Goal: Task Accomplishment & Management: Manage account settings

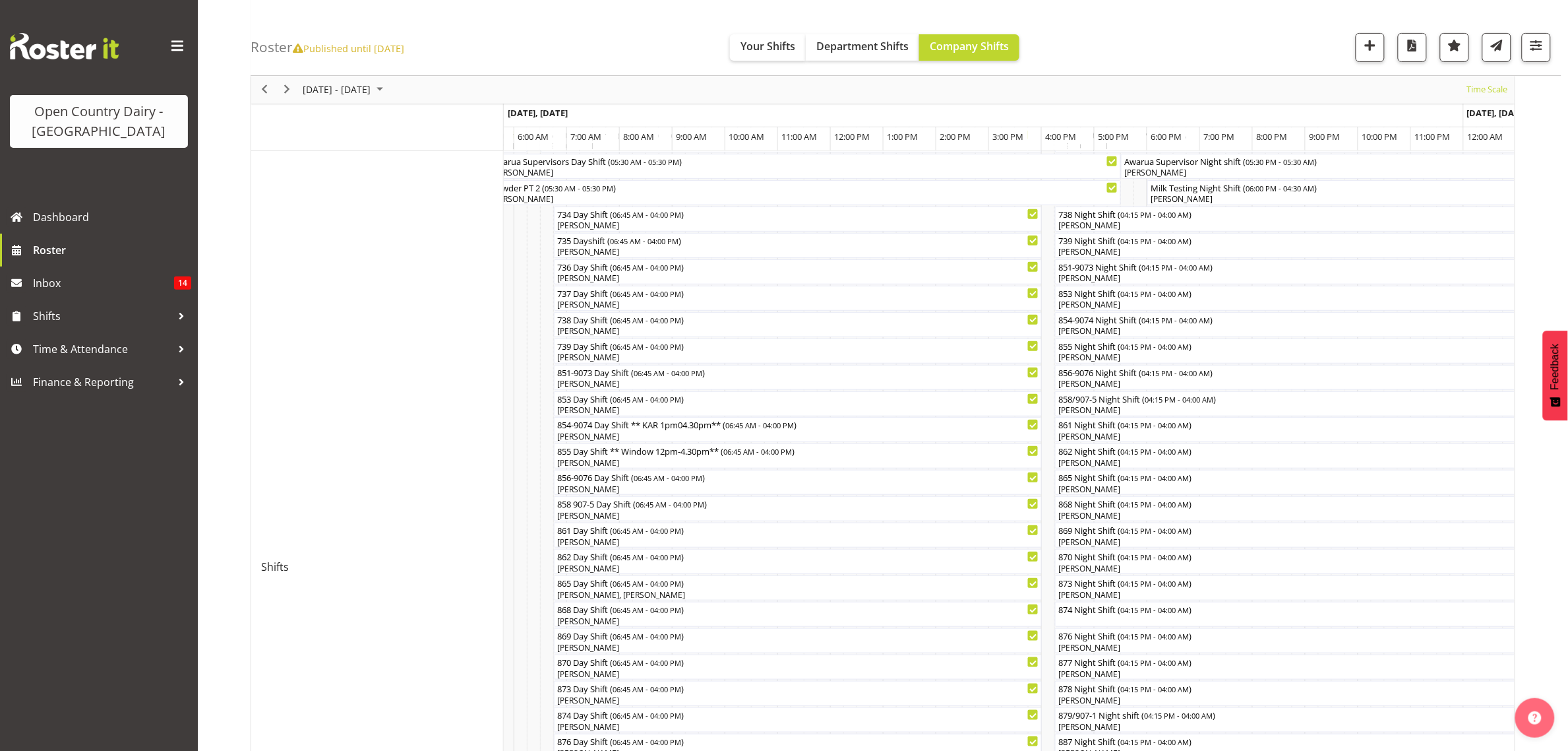
scroll to position [78, 0]
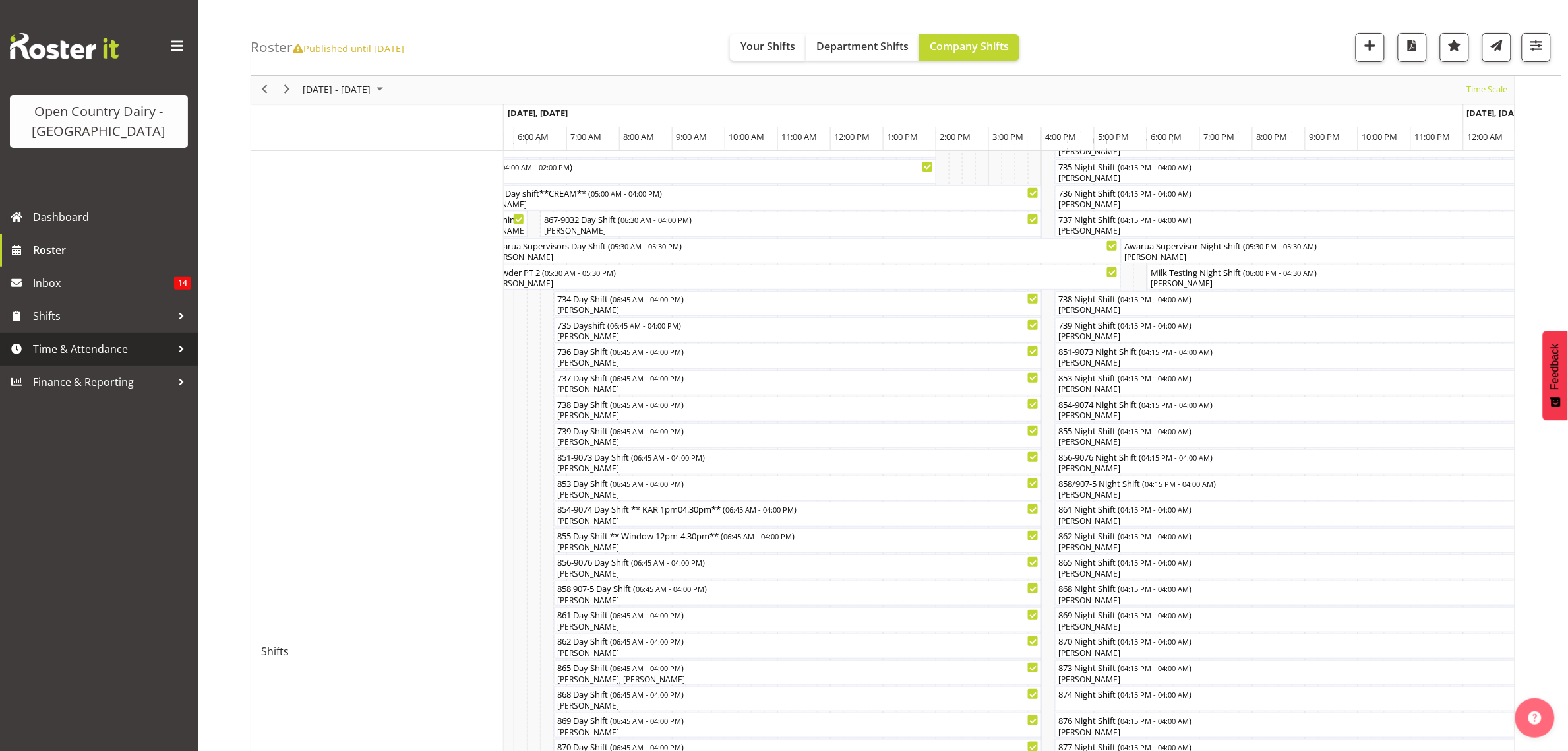
click at [81, 354] on span "Time & Attendance" at bounding box center [102, 349] width 139 height 20
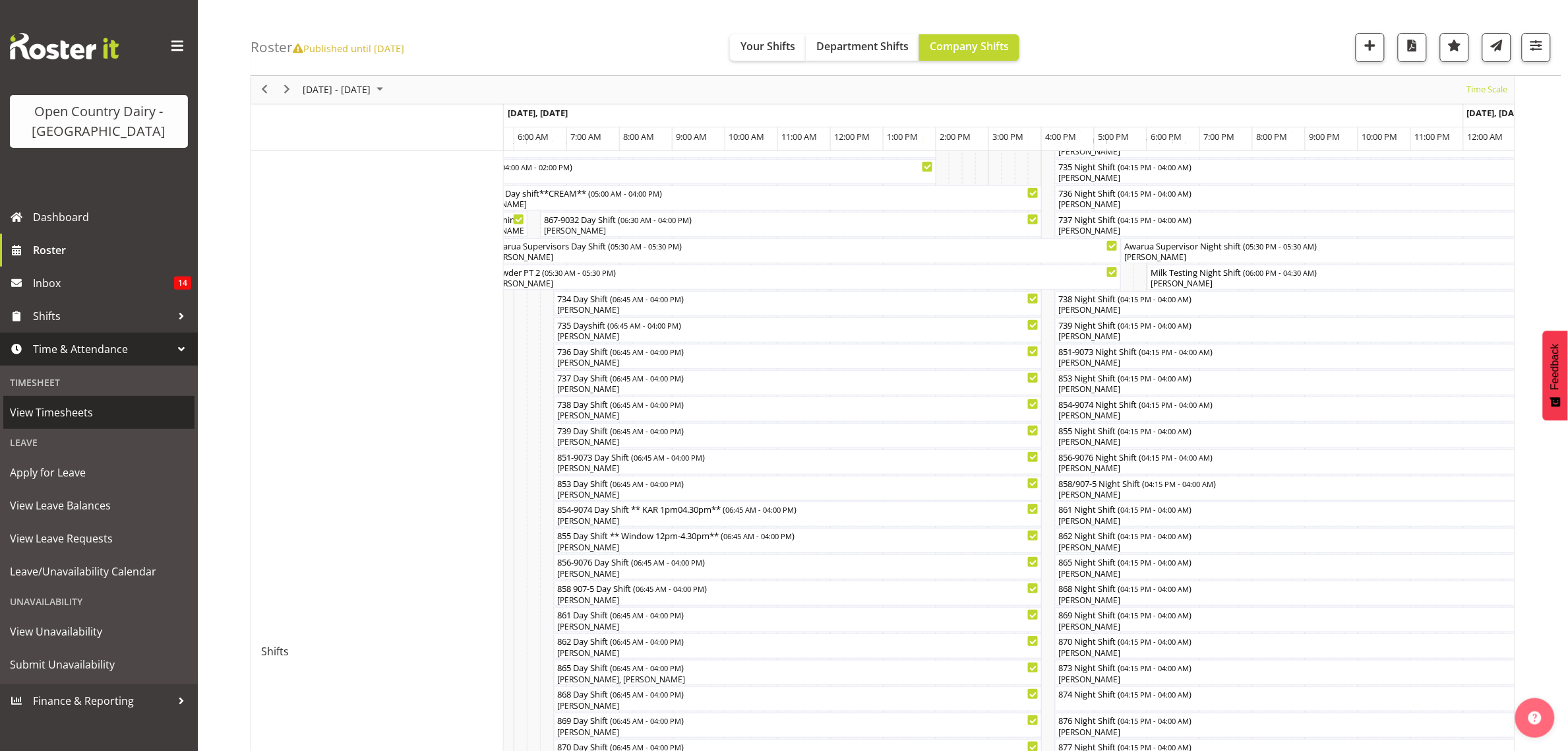
click at [99, 405] on span "View Timesheets" at bounding box center [99, 412] width 178 height 20
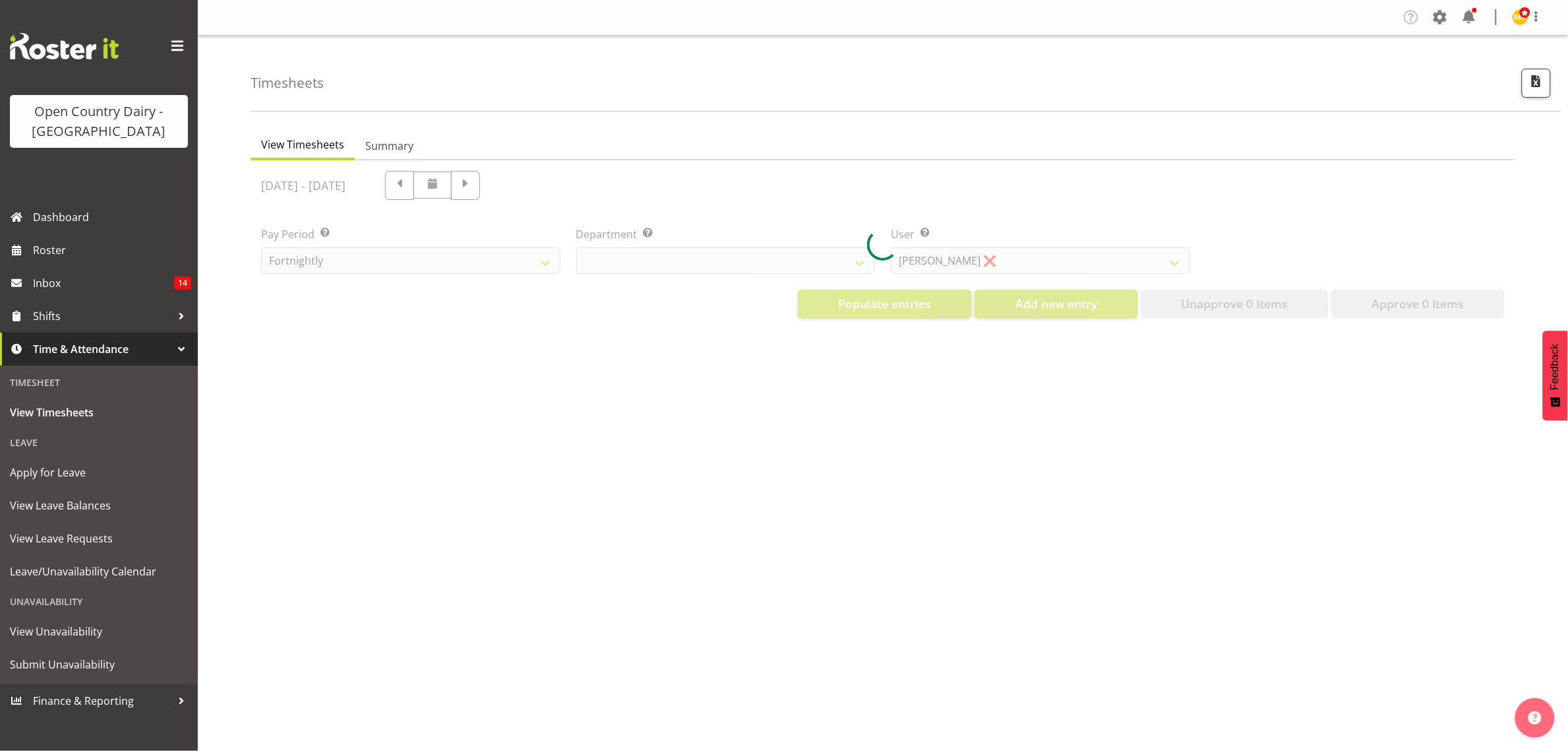
select select "699"
select select "8449"
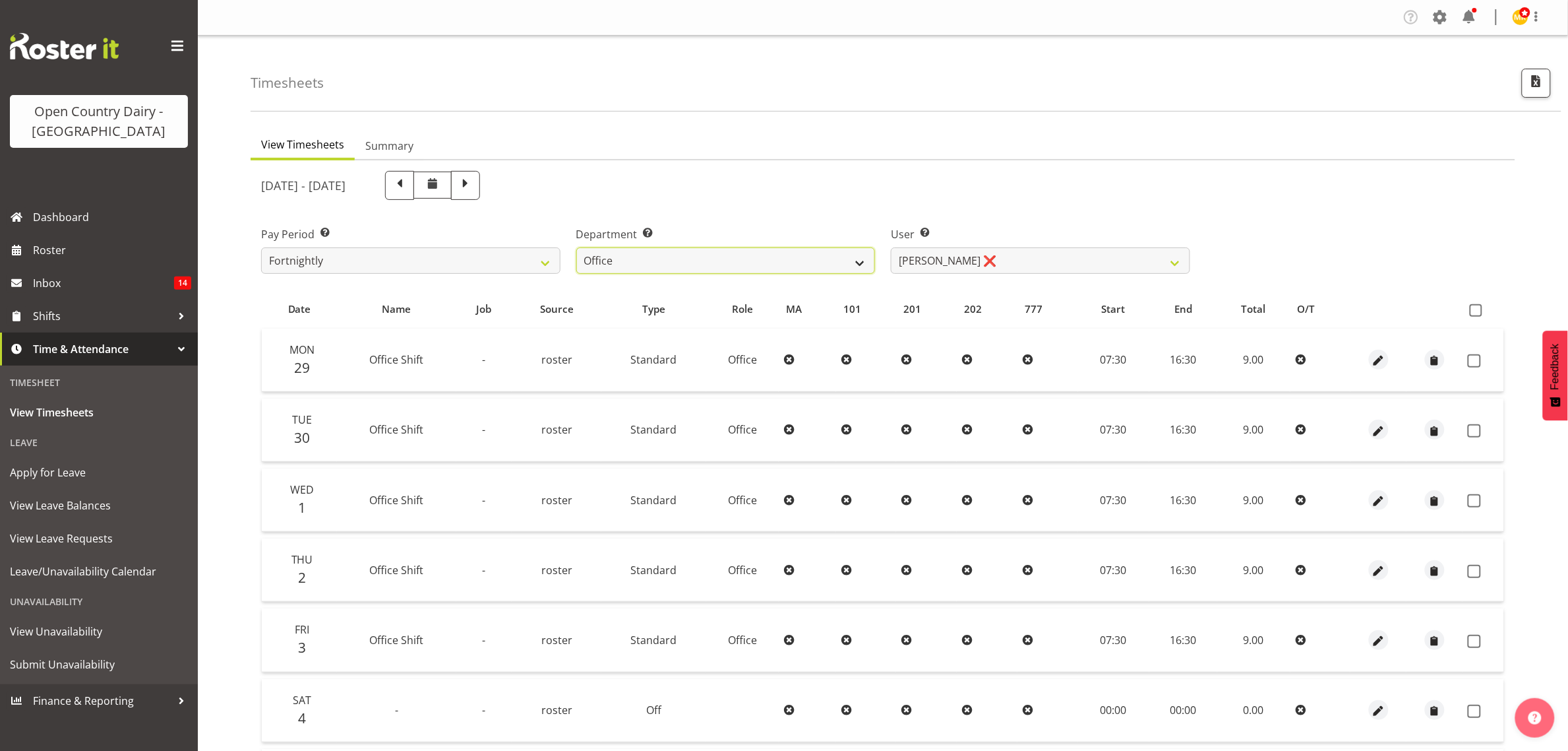
click at [724, 248] on select "734 735 736 737 738 739 851 853 854 855 856 858 861 862 865 867-9032 868 869 87…" at bounding box center [726, 261] width 300 height 27
select select "673"
click at [576, 248] on select "734 735 736 737 738 739 851 853 854 855 856 858 861 862 865 867-9032 868 869 87…" at bounding box center [726, 261] width 300 height 27
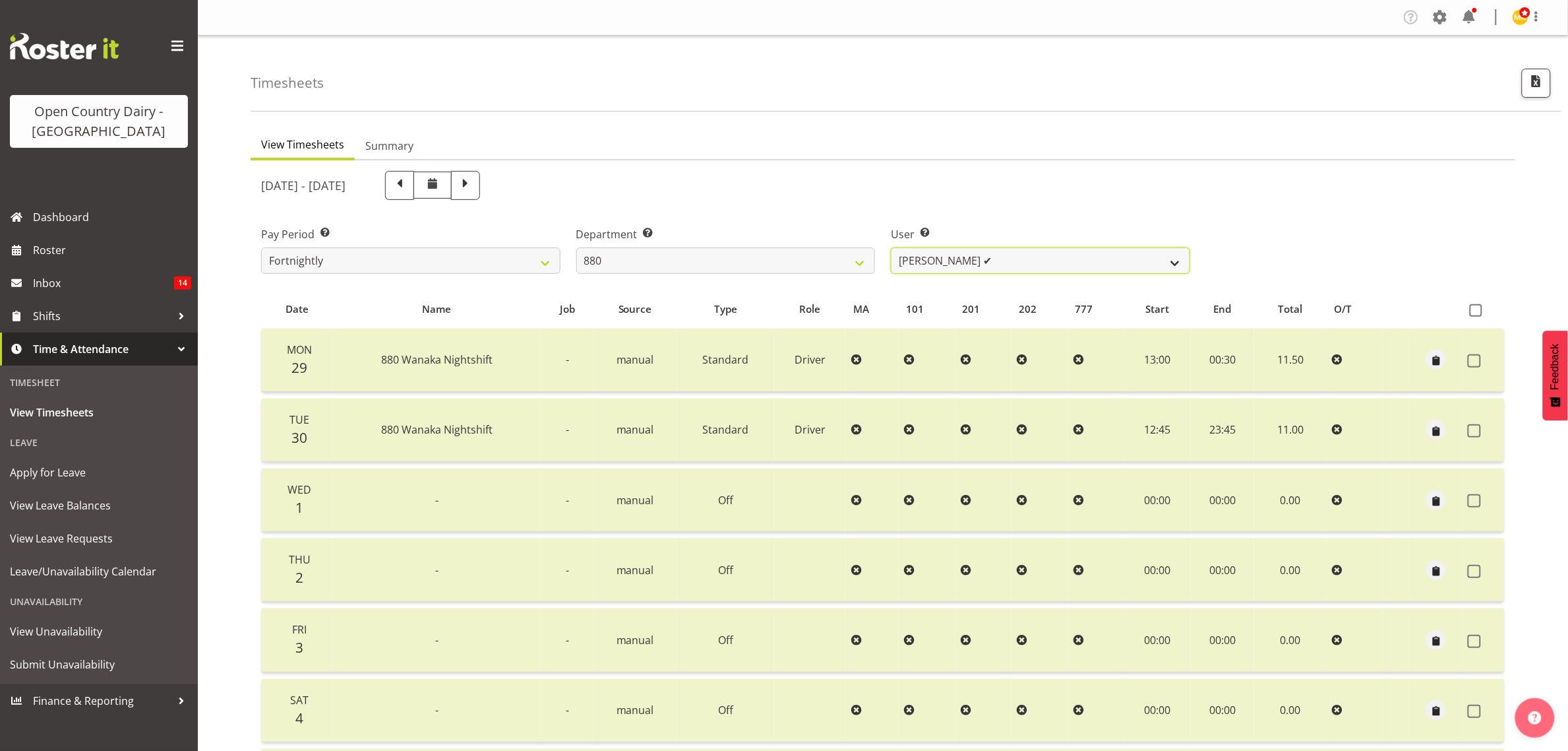
click at [1046, 264] on select "Andrew Poole ✔ Philip Shanks ✔ Shaun McNaught ✔ Tania Unahi ✔" at bounding box center [1041, 261] width 300 height 27
select select "7461"
click at [891, 248] on select "Andrew Poole ✔ Philip Shanks ✔ Shaun McNaught ✔ Tania Unahi ✔" at bounding box center [1041, 261] width 300 height 27
click at [474, 175] on span at bounding box center [465, 184] width 17 height 17
select select
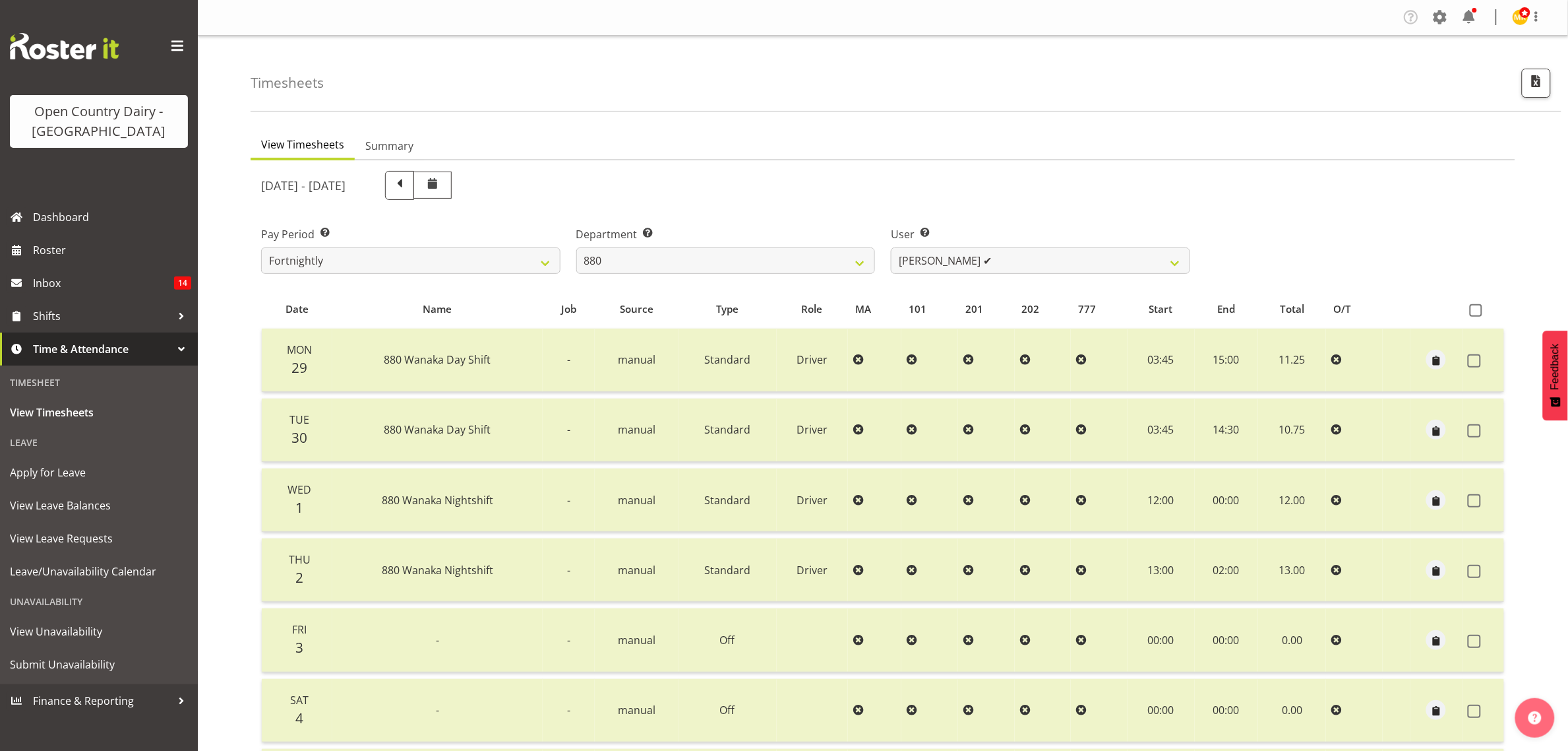
select select
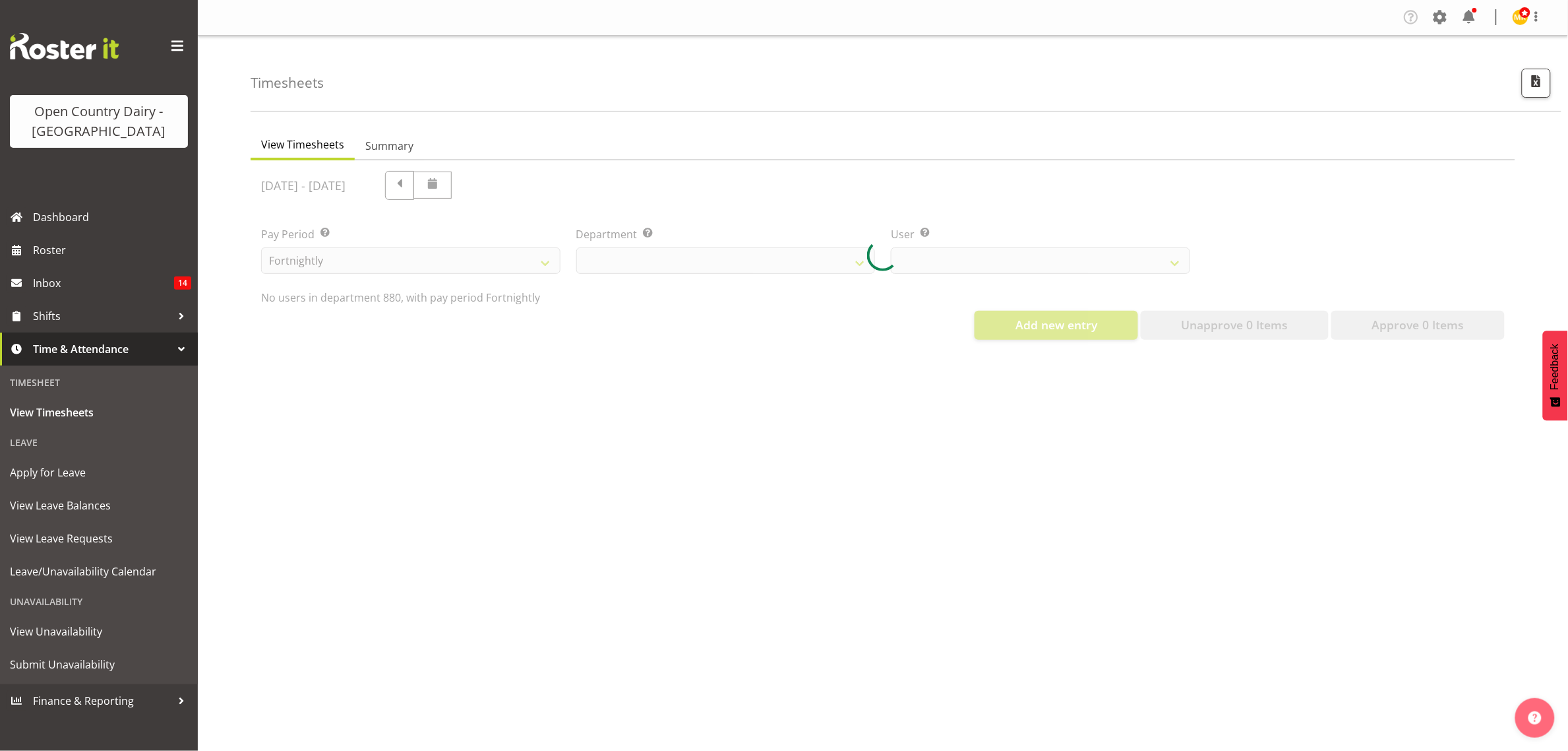
select select "673"
select select "7461"
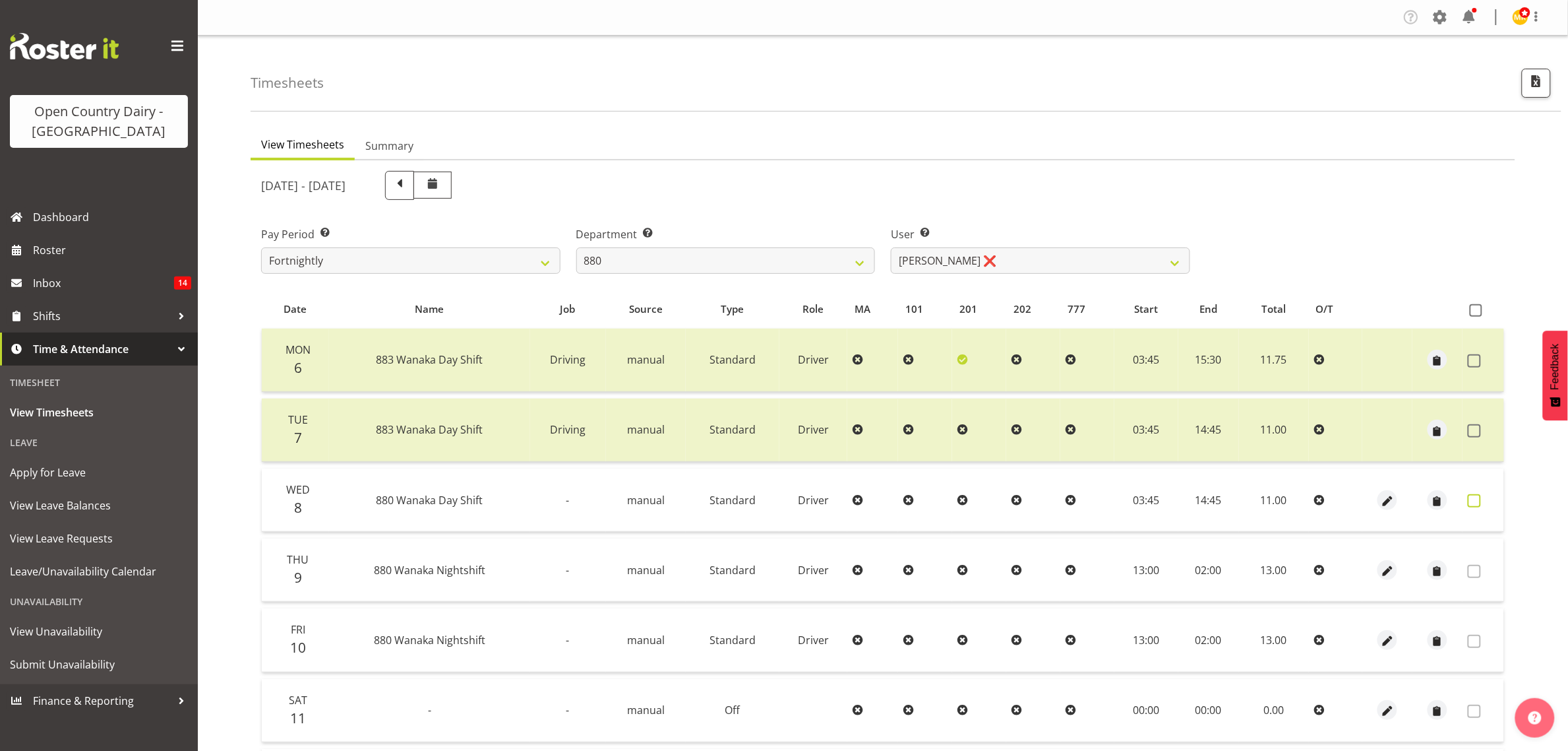
click at [1476, 499] on span at bounding box center [1475, 501] width 13 height 13
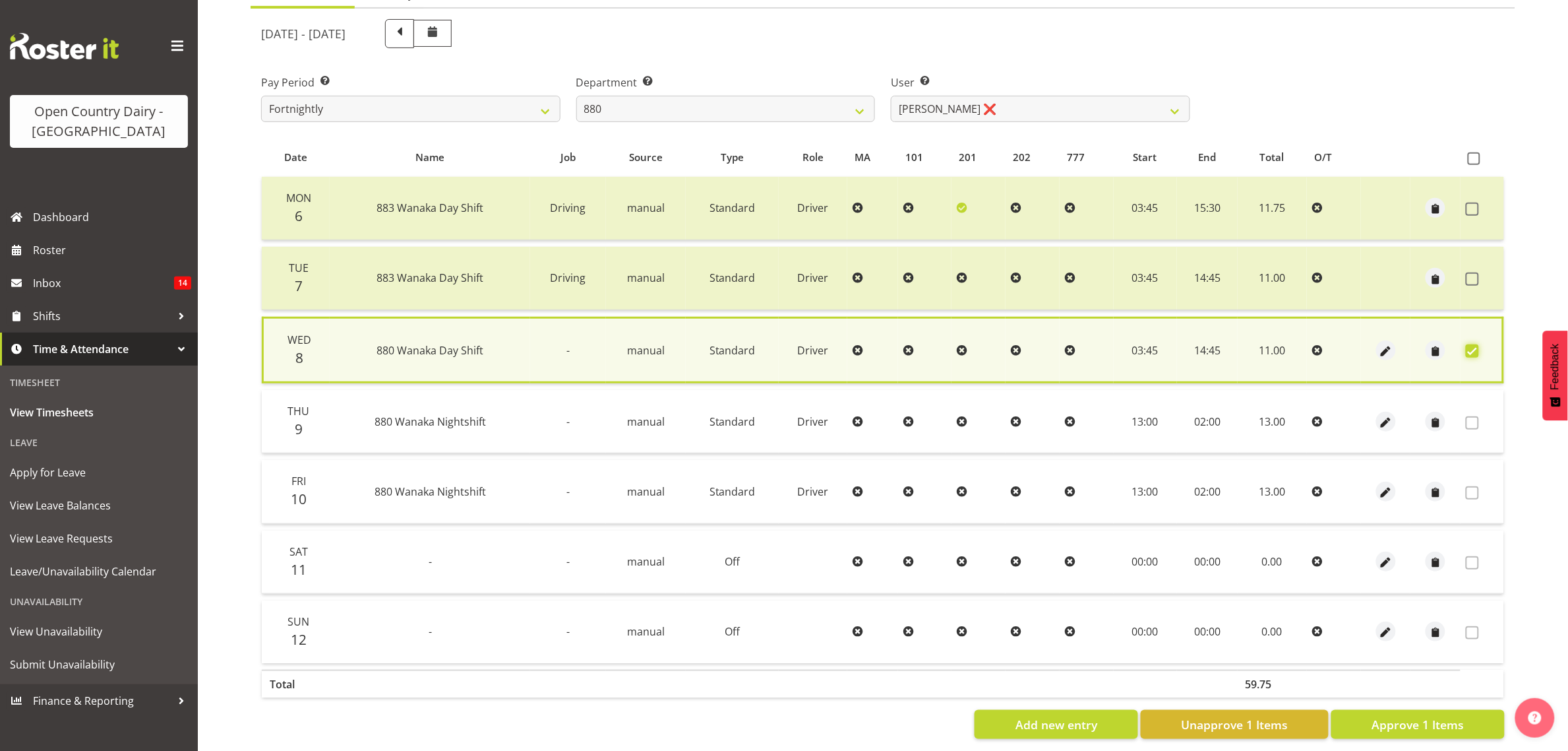
scroll to position [173, 0]
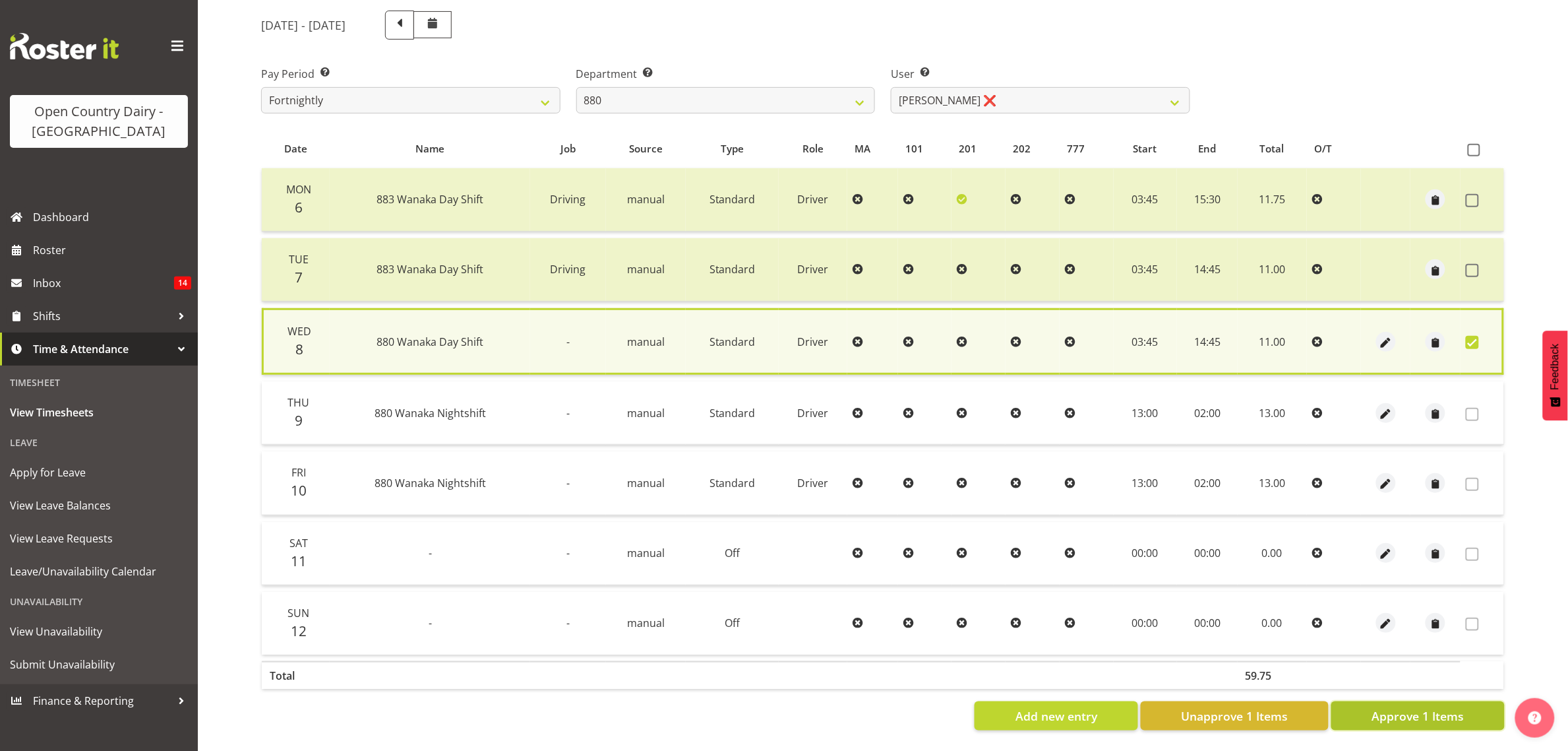
click at [1432, 707] on span "Approve 1 Items" at bounding box center [1418, 715] width 92 height 17
checkbox input "false"
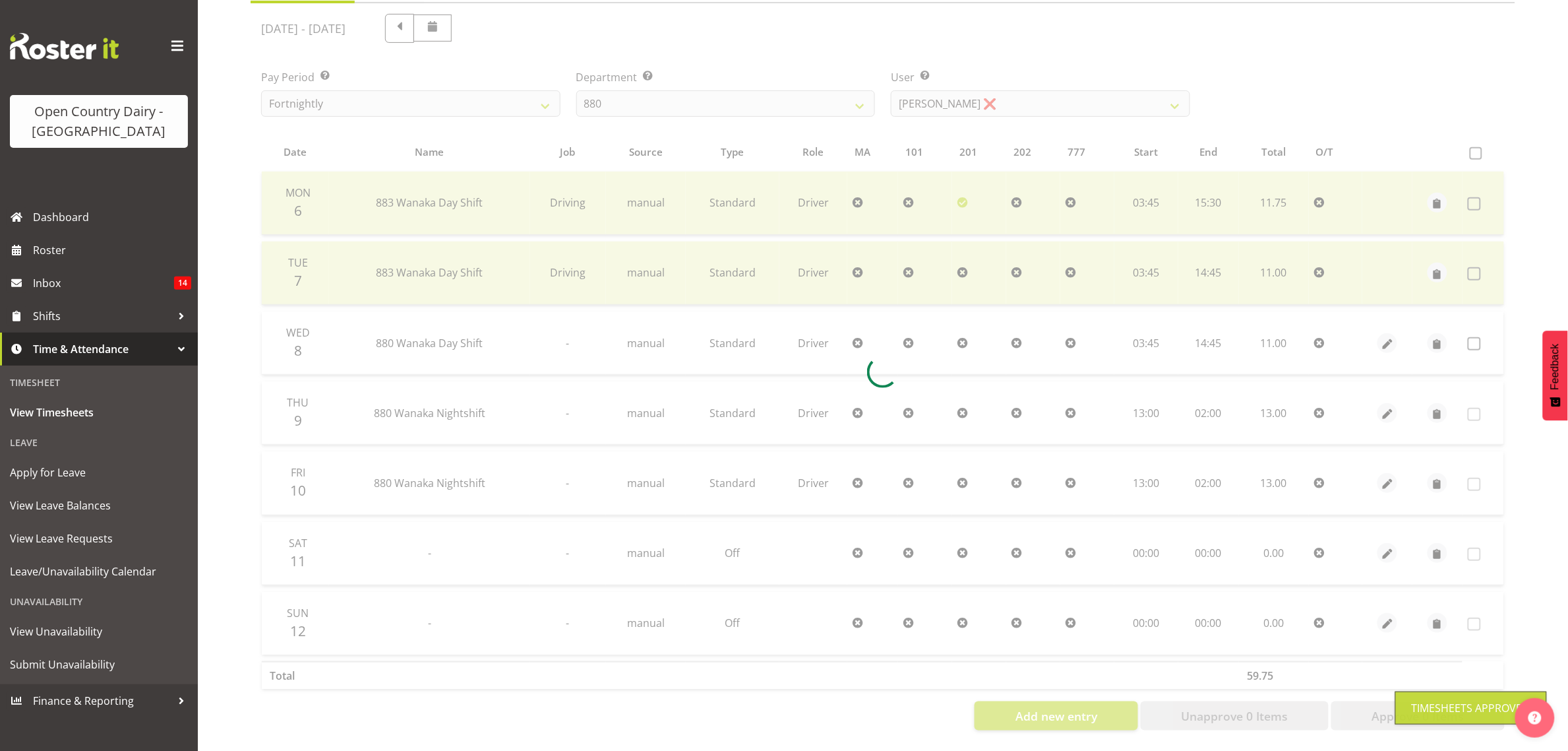
scroll to position [170, 0]
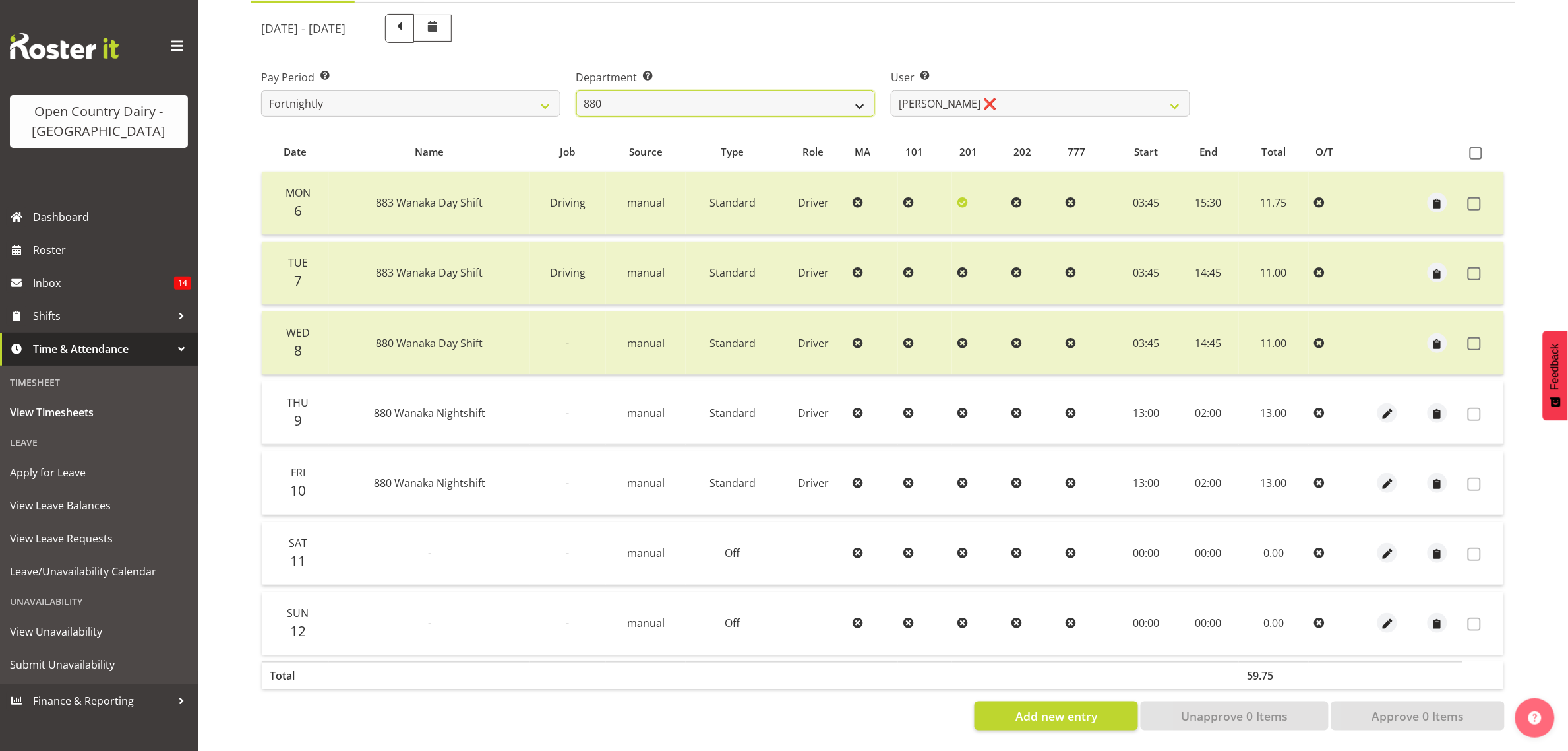
click at [665, 91] on select "734 735 736 737 738 739 851 853 854 855 856 858 861 862 865 867-9032 868 869 87…" at bounding box center [726, 104] width 300 height 27
select select "908"
click at [576, 91] on select "734 735 736 737 738 739 851 853 854 855 856 858 861 862 865 867-9032 868 869 87…" at bounding box center [726, 104] width 300 height 27
select select "7382"
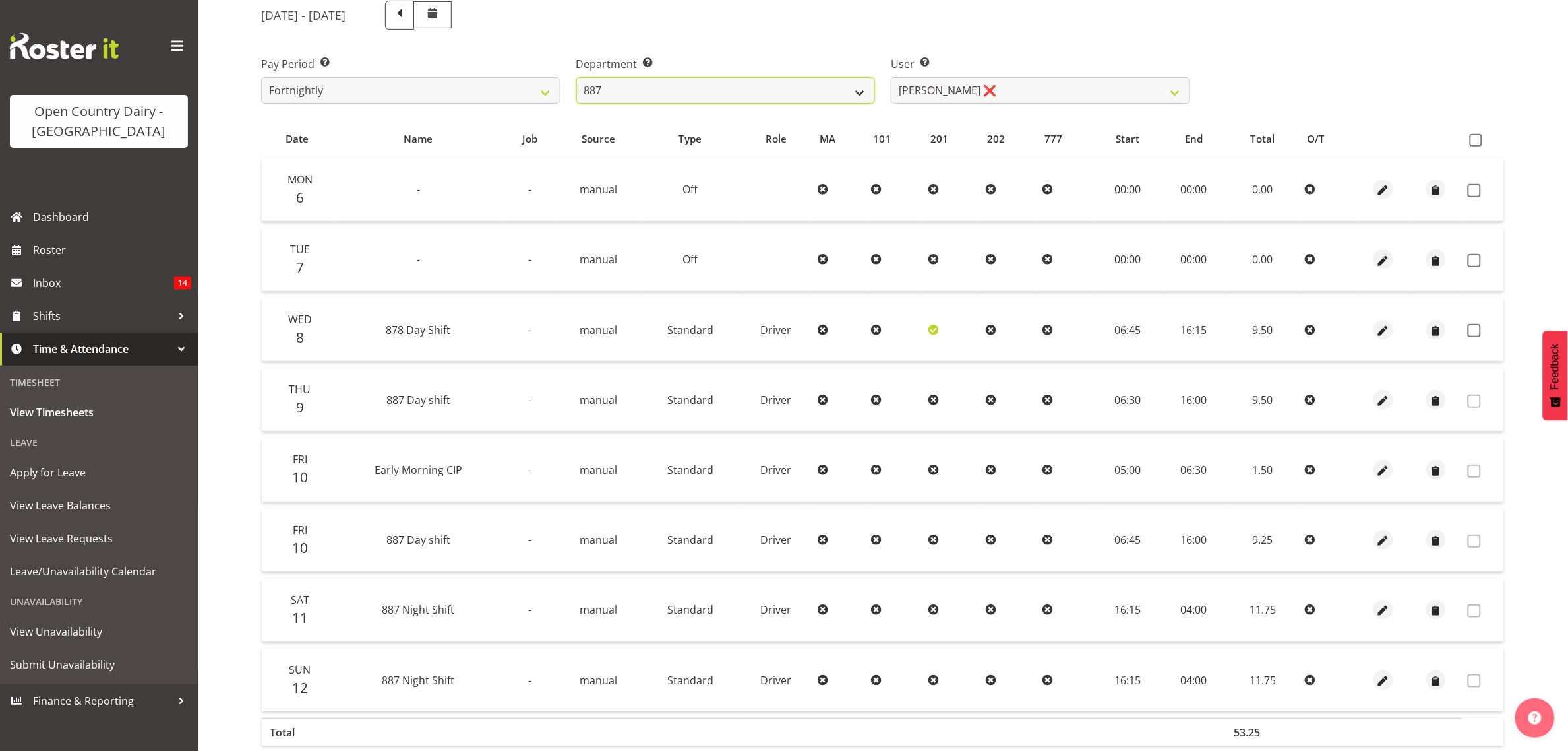
click at [822, 93] on select "734 735 736 737 738 739 851 853 854 855 856 858 861 862 865 867-9032 868 869 87…" at bounding box center [726, 91] width 300 height 27
click at [576, 77] on select "734 735 736 737 738 739 851 853 854 855 856 858 861 862 865 867-9032 868 869 87…" at bounding box center [726, 91] width 300 height 27
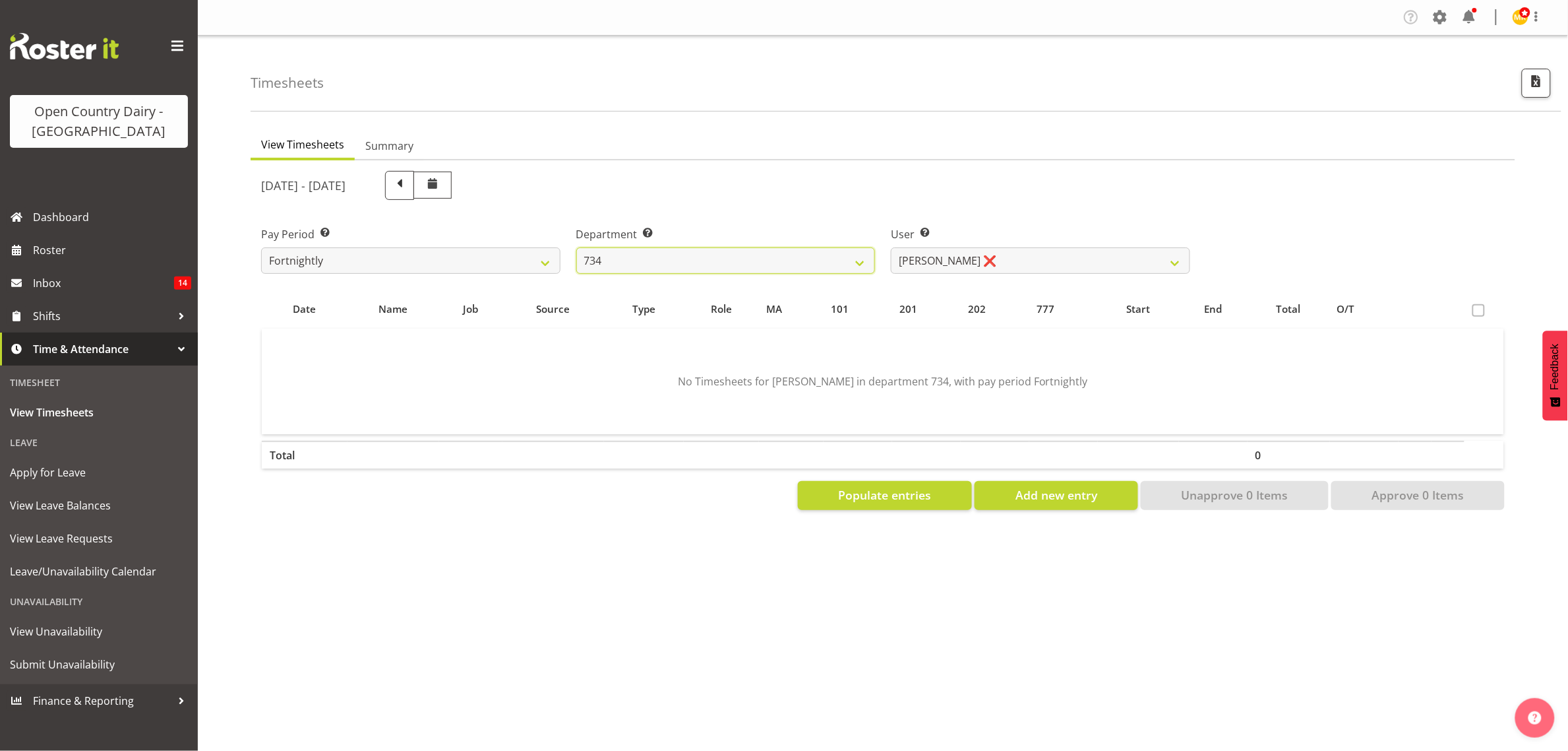
scroll to position [0, 0]
click at [952, 258] on select "Justin Spicer ❌ Ryan Thompson ❌ Tracey Chittock ❌ Zachary Shanks ❌" at bounding box center [1041, 261] width 300 height 27
click at [979, 239] on label "User Select user. Note: This is filtered down by the previous two drop-down ite…" at bounding box center [1041, 233] width 300 height 16
click at [622, 253] on select "734 735 736 737 738 739 851 853 854 855 856 858 861 862 865 867-9032 868 869 87…" at bounding box center [726, 261] width 300 height 27
click at [858, 186] on div "October 6th - October 12th 2025" at bounding box center [725, 185] width 929 height 29
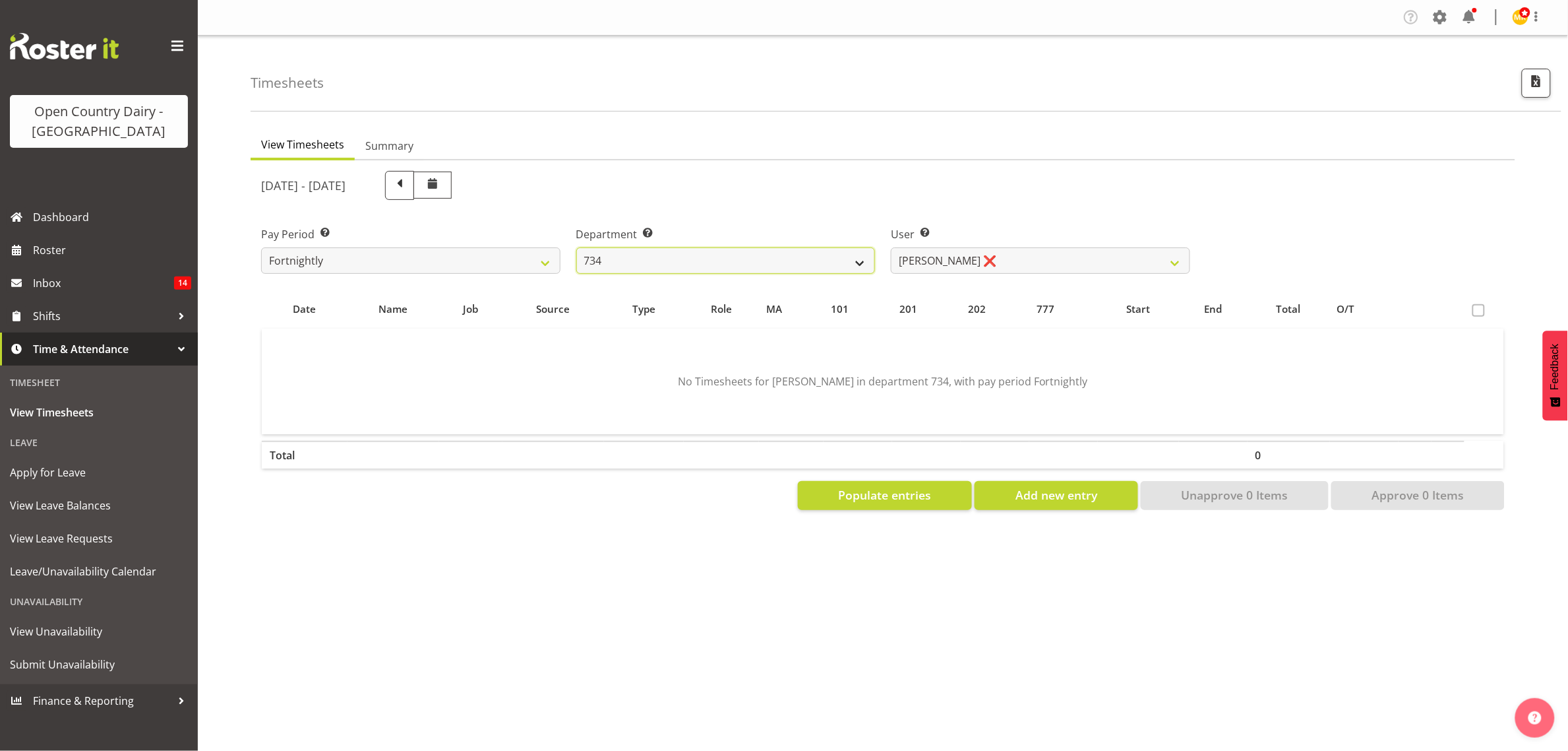
click at [729, 262] on select "734 735 736 737 738 739 851 853 854 855 856 858 861 862 865 867-9032 868 869 87…" at bounding box center [726, 261] width 300 height 27
select select "909"
click at [576, 248] on select "734 735 736 737 738 739 851 853 854 855 856 858 861 862 865 867-9032 868 869 87…" at bounding box center [726, 261] width 300 height 27
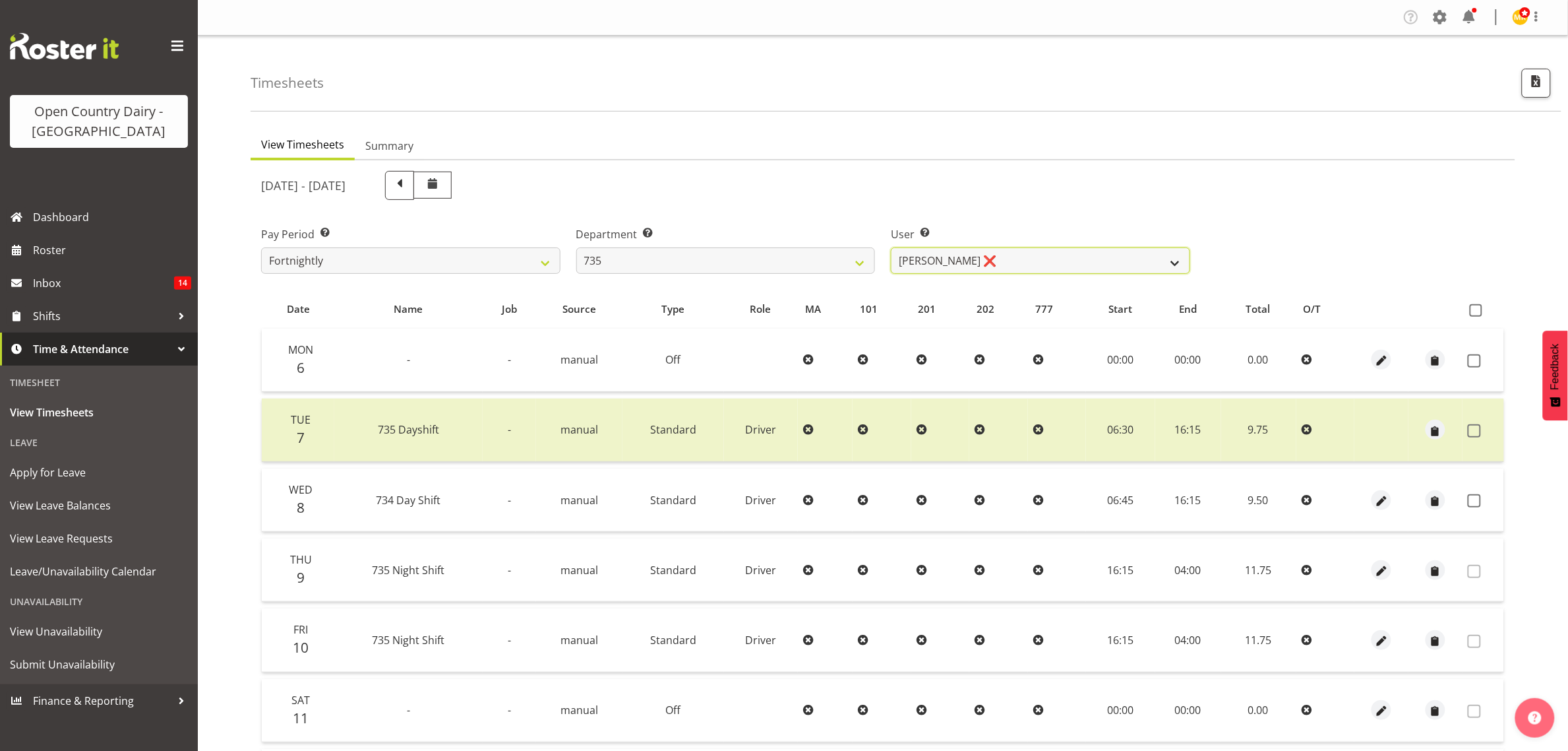
click at [1046, 266] on select "Brian Neas ❌ Cherie Williams ❌ Christopher Sutherland ❌ Stuart Craig ❌" at bounding box center [1041, 261] width 300 height 27
click at [1073, 186] on div "October 6th - October 12th 2025" at bounding box center [725, 185] width 929 height 29
click at [1472, 499] on span at bounding box center [1475, 501] width 13 height 13
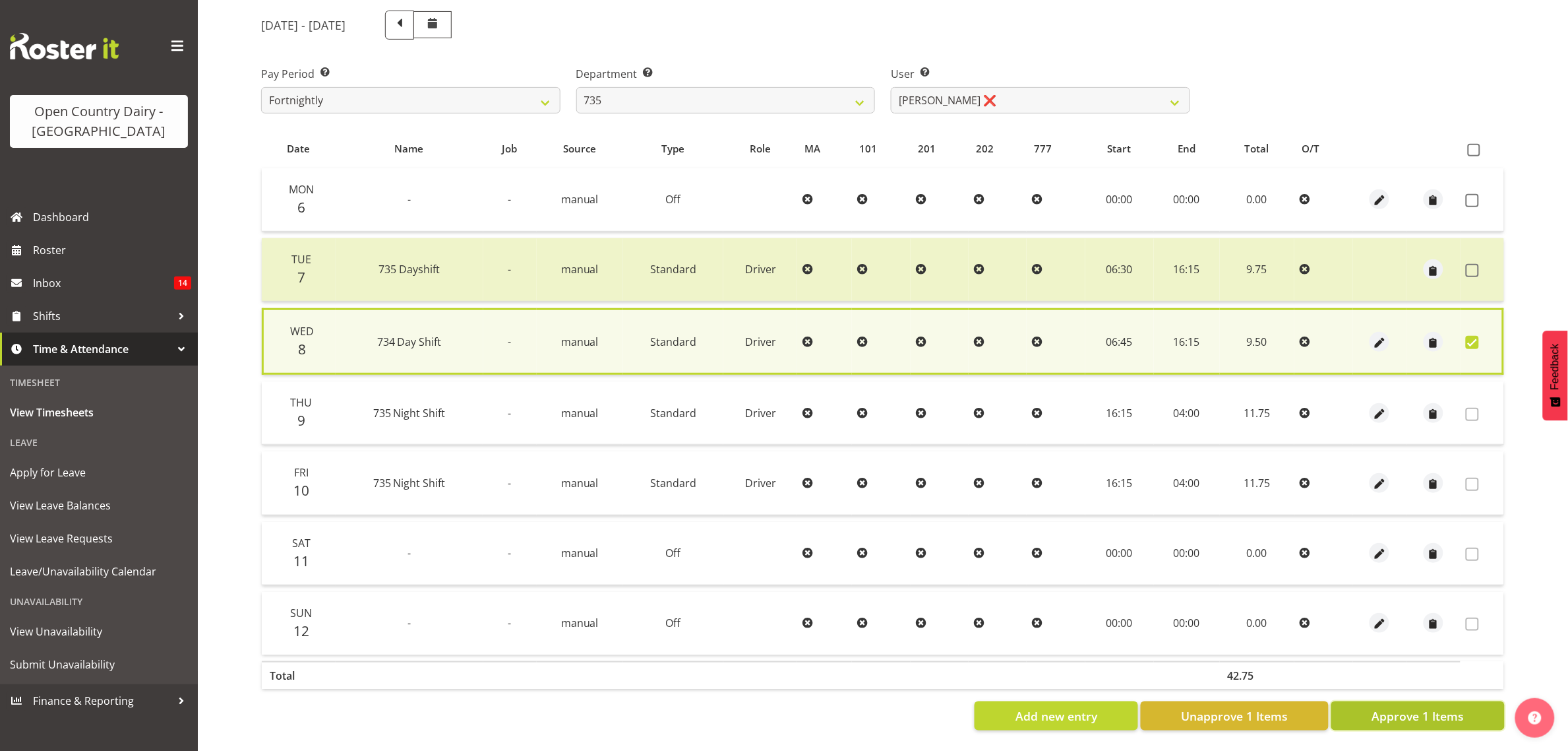
click at [1430, 707] on span "Approve 1 Items" at bounding box center [1418, 715] width 92 height 17
checkbox input "false"
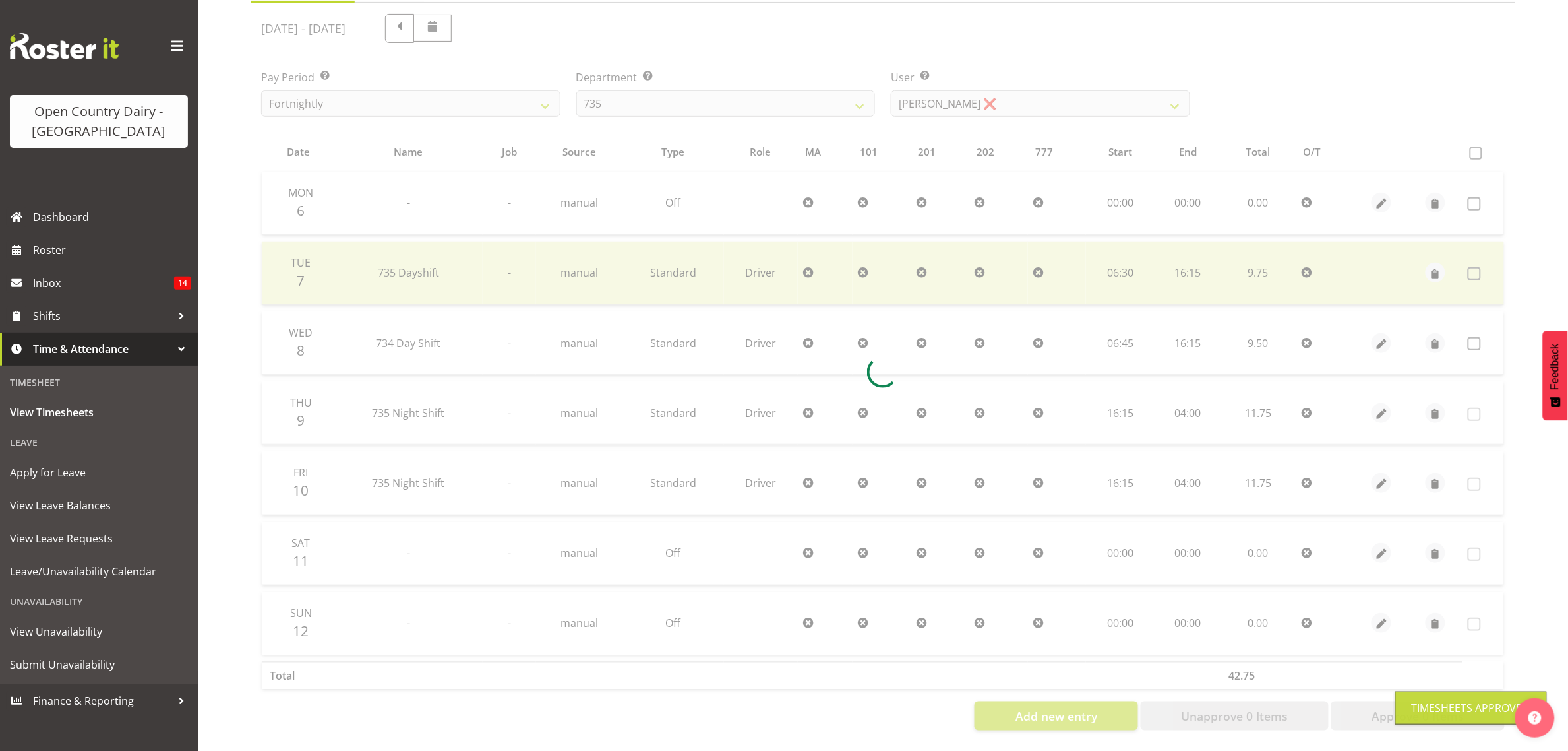
scroll to position [170, 0]
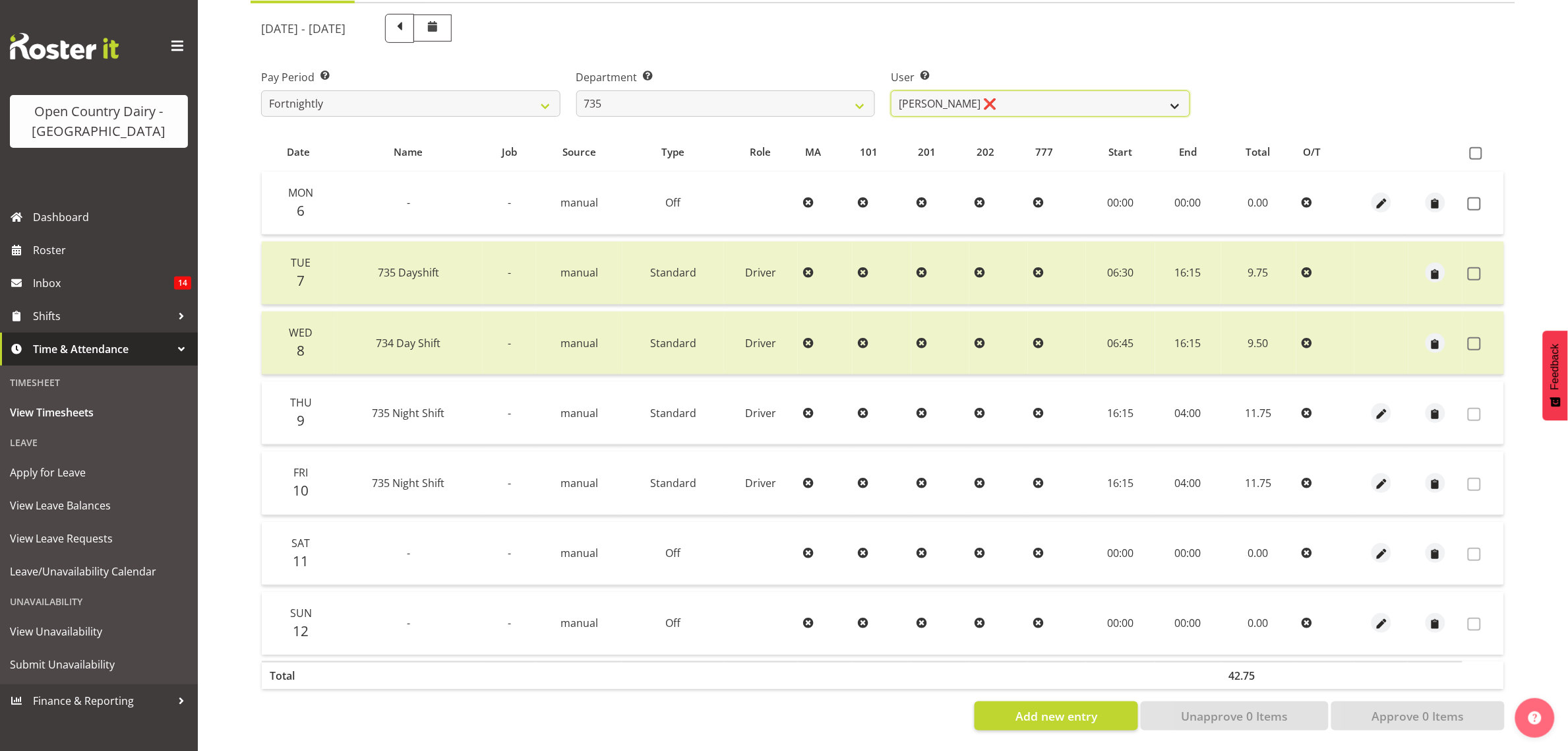
click at [1076, 98] on select "Brian Neas ❌ Cherie Williams ❌ Christopher Sutherland ❌ Stuart Craig ❌" at bounding box center [1041, 104] width 300 height 27
click at [1017, 69] on label "User Select user. Note: This is filtered down by the previous two drop-down ite…" at bounding box center [1041, 76] width 300 height 16
drag, startPoint x: 803, startPoint y: 82, endPoint x: 793, endPoint y: 98, distance: 18.9
click at [803, 91] on select "734 735 736 737 738 739 851 853 854 855 856 858 861 862 865 867-9032 868 869 87…" at bounding box center [726, 104] width 300 height 27
select select "906"
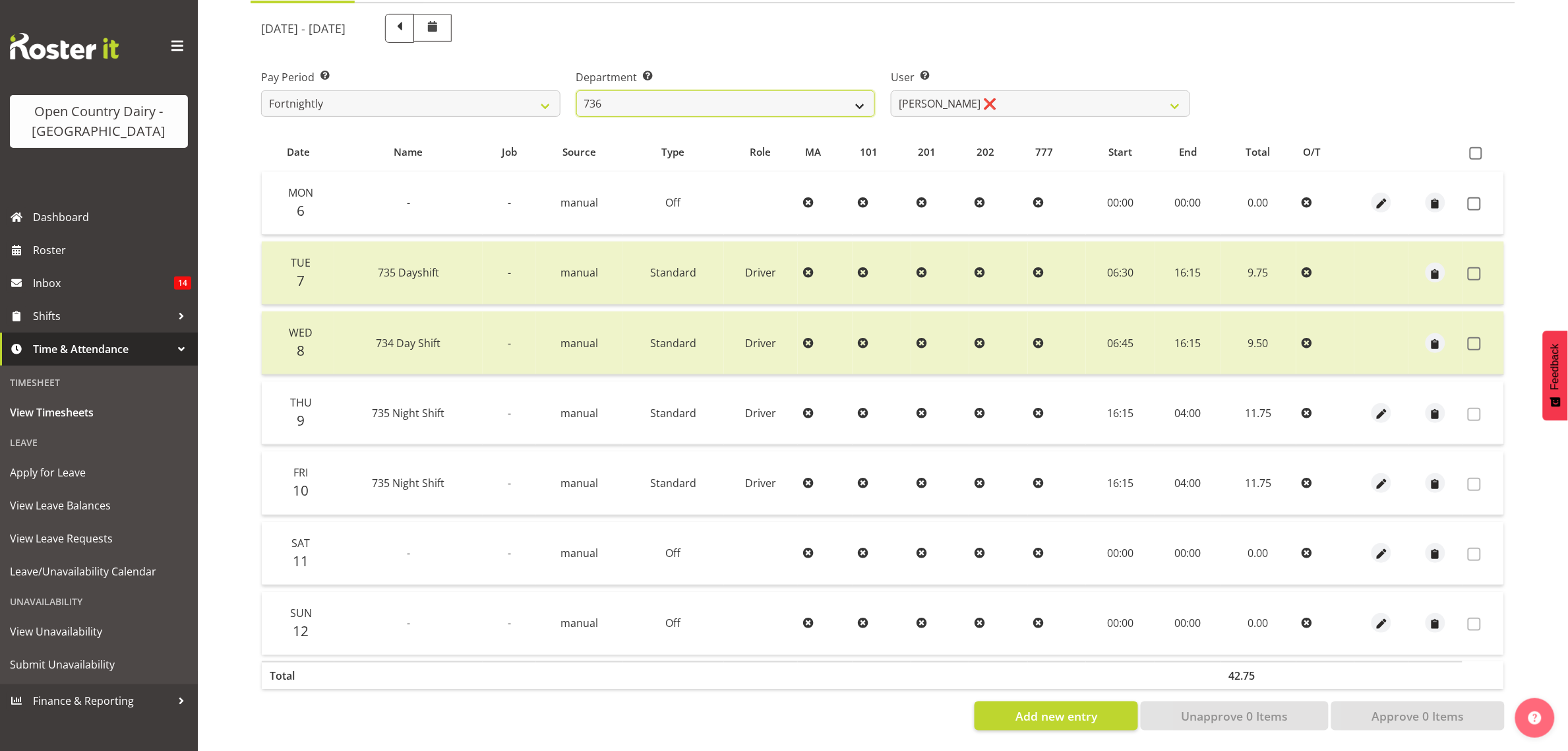
click at [576, 91] on select "734 735 736 737 738 739 851 853 854 855 856 858 861 862 865 867-9032 868 869 87…" at bounding box center [726, 104] width 300 height 27
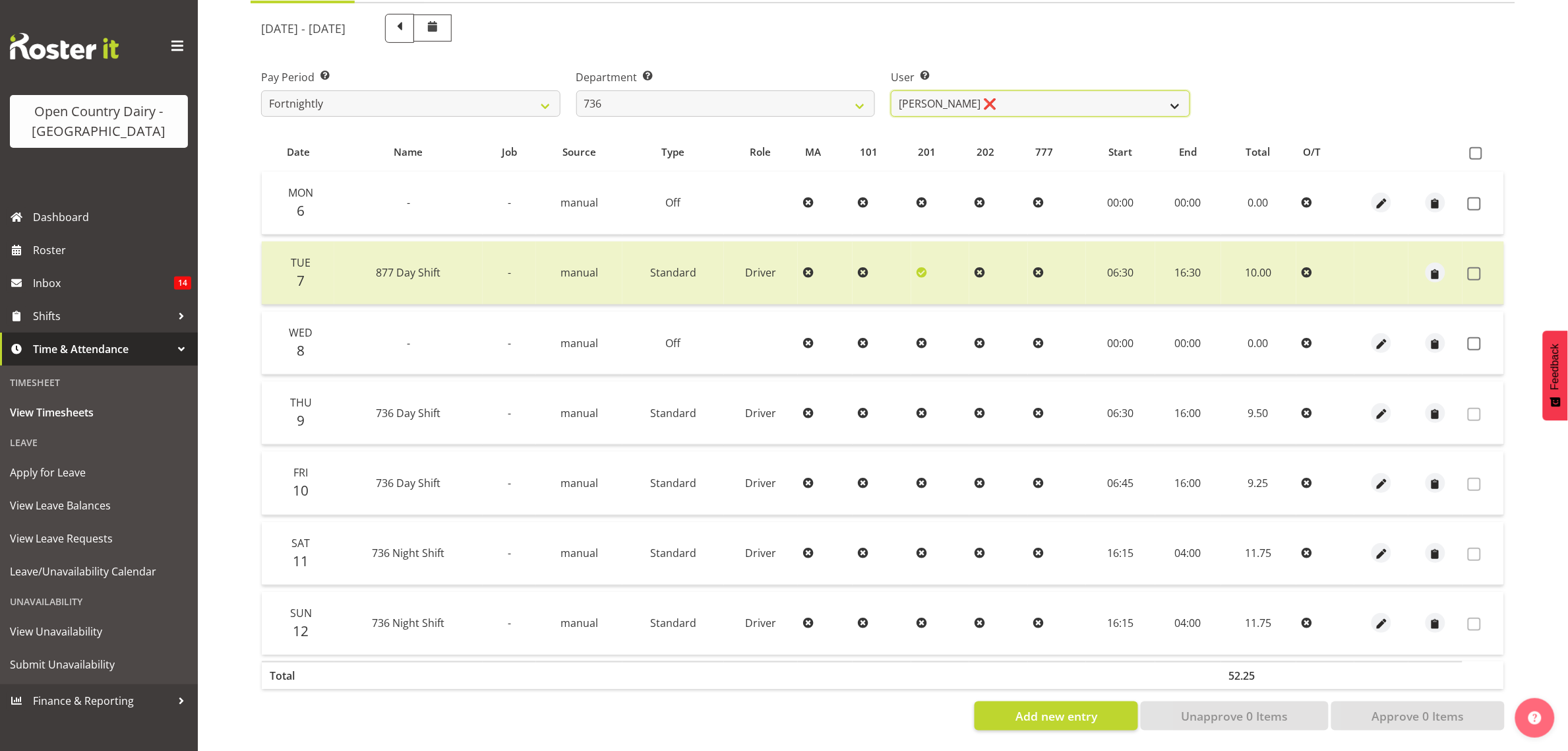
click at [986, 93] on select "Andy Van Brecht ❌ Gavin Hamilton ❌ Jamie Seaton ❌ Kerrod Ward ❌" at bounding box center [1041, 104] width 300 height 27
click at [986, 92] on select "Andy Van Brecht ❌ Gavin Hamilton ❌ Jamie Seaton ❌ Kerrod Ward ❌" at bounding box center [1041, 104] width 300 height 27
select select "11647"
click at [891, 91] on select "Andy Van Brecht ❌ Gavin Hamilton ❌ Jamie Seaton ❌ Kerrod Ward ❌" at bounding box center [1041, 104] width 300 height 27
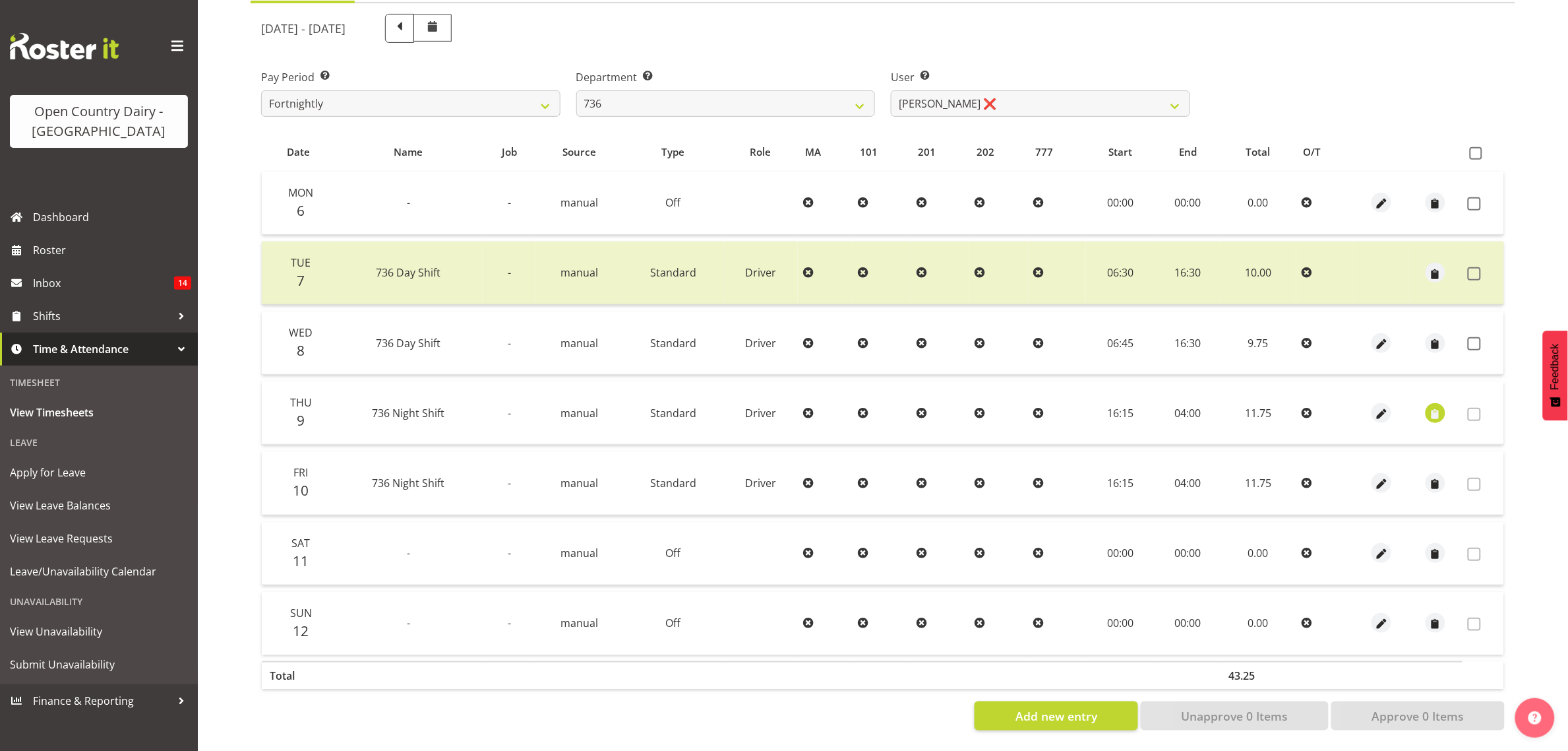
click at [1482, 337] on span at bounding box center [1475, 344] width 13 height 13
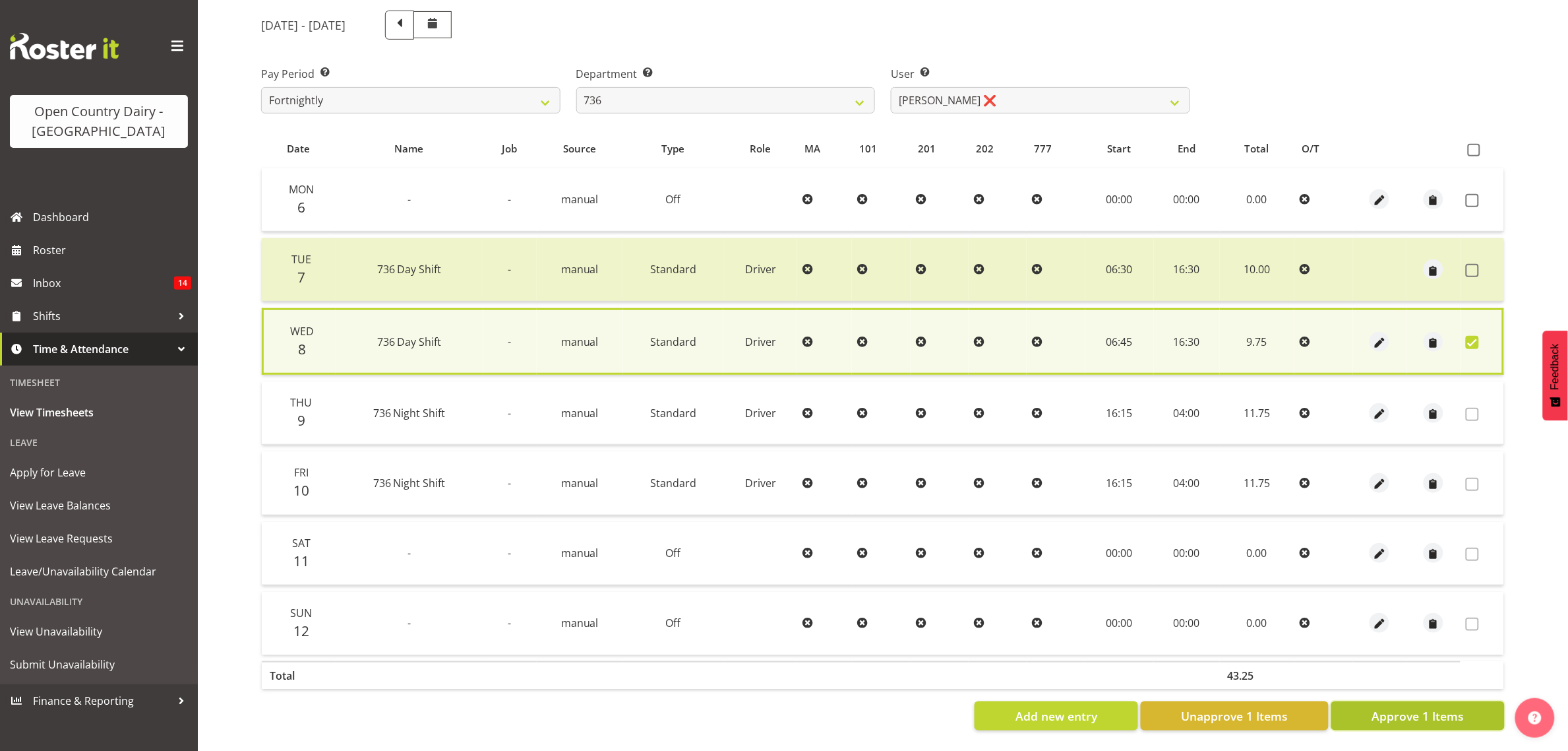
click at [1404, 710] on span "Approve 1 Items" at bounding box center [1418, 715] width 92 height 17
checkbox input "false"
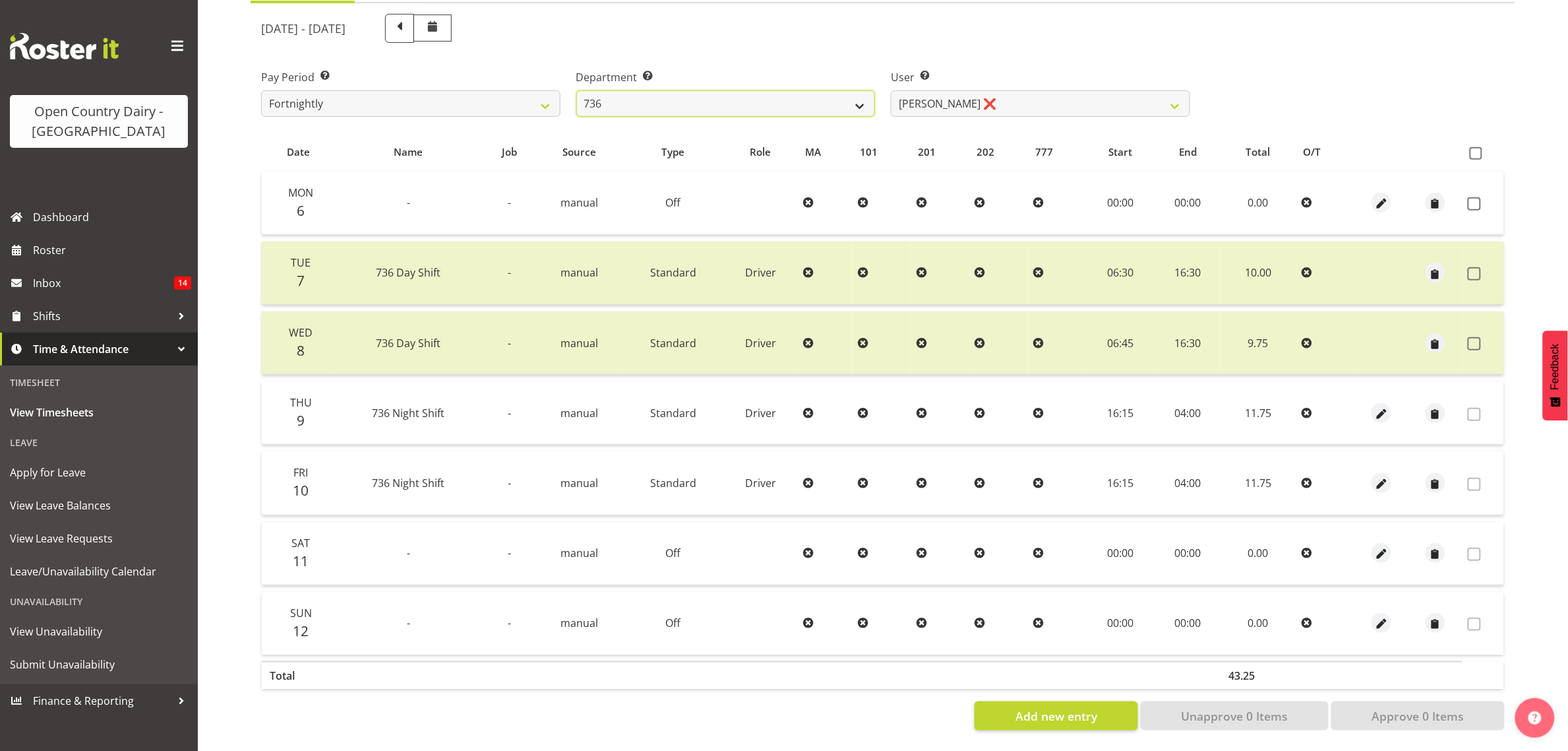
click at [667, 92] on select "734 735 736 737 738 739 851 853 854 855 856 858 861 862 865 867-9032 868 869 87…" at bounding box center [726, 104] width 300 height 27
select select "903"
click at [576, 91] on select "734 735 736 737 738 739 851 853 854 855 856 858 861 862 865 867-9032 868 869 87…" at bounding box center [726, 104] width 300 height 27
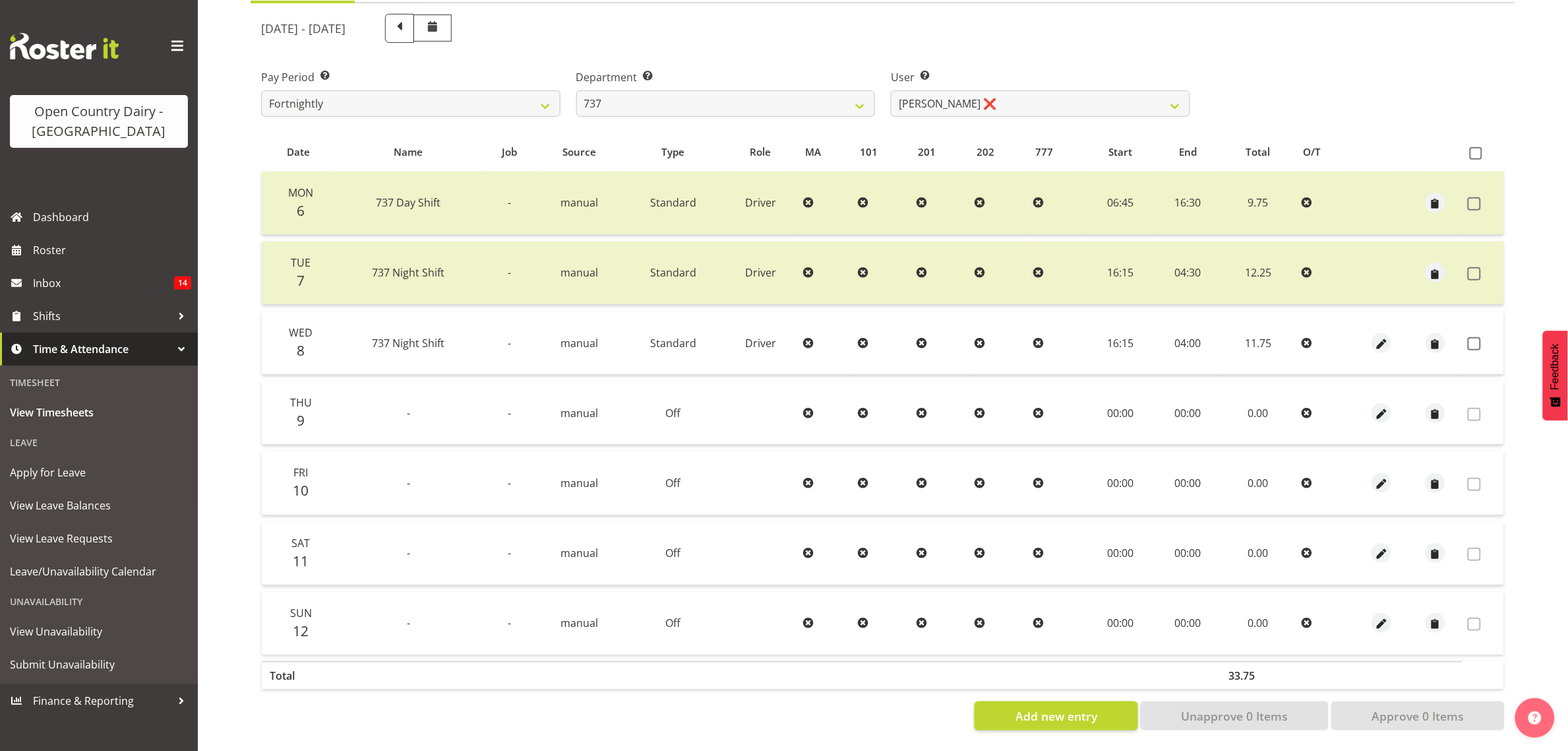
click at [972, 94] on div "October 6th - October 12th 2025 Pay Period Select which pay period you would li…" at bounding box center [883, 368] width 1244 height 724
click at [972, 94] on select "Andrew Crawford ❌ Ashley Bragg ❌ Jack Townley ❌ Richard Turnbull ❌" at bounding box center [1041, 104] width 300 height 27
select select "10317"
click at [891, 91] on select "Andrew Crawford ❌ Ashley Bragg ❌ Jack Townley ❌ Richard Turnbull ❌" at bounding box center [1041, 104] width 300 height 27
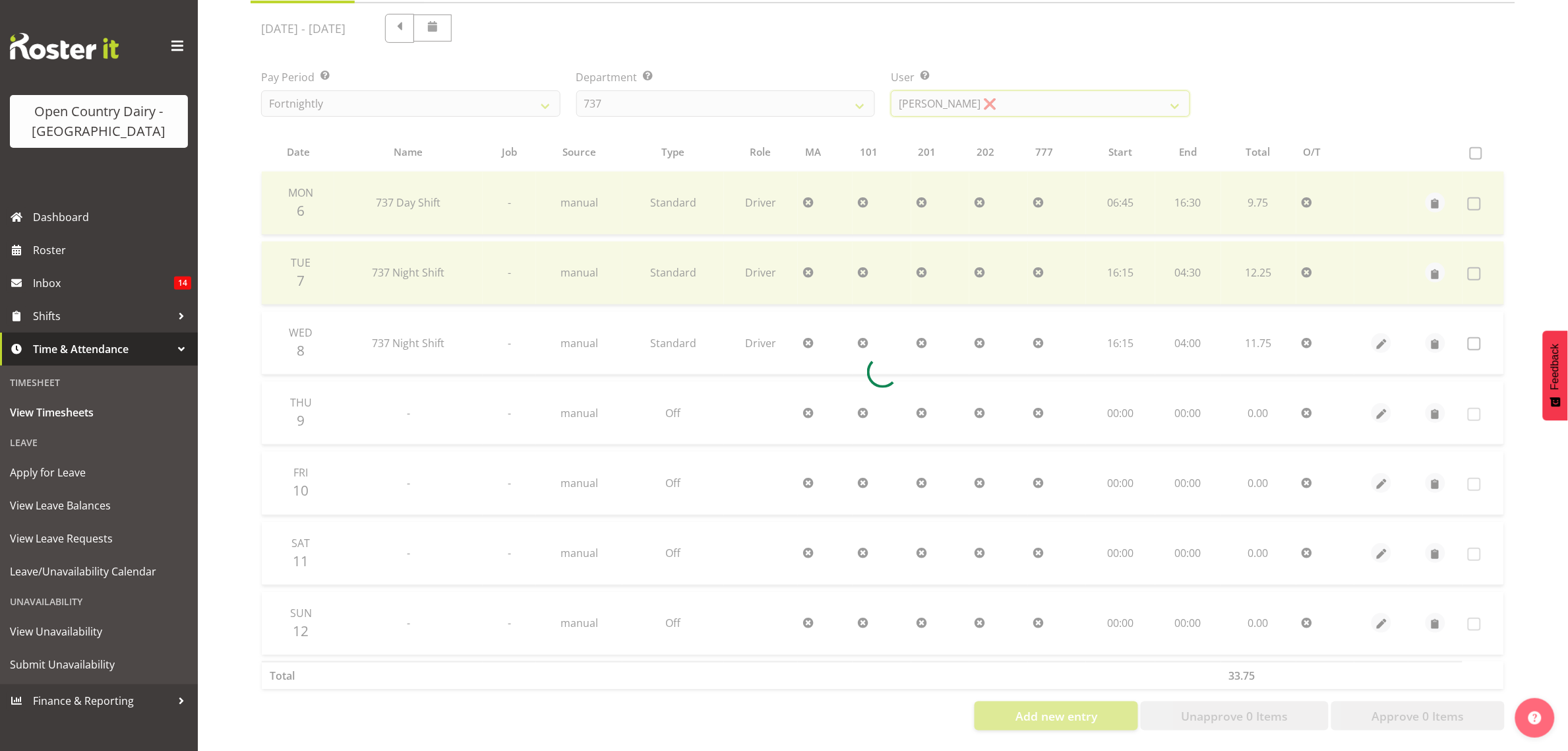
scroll to position [101, 0]
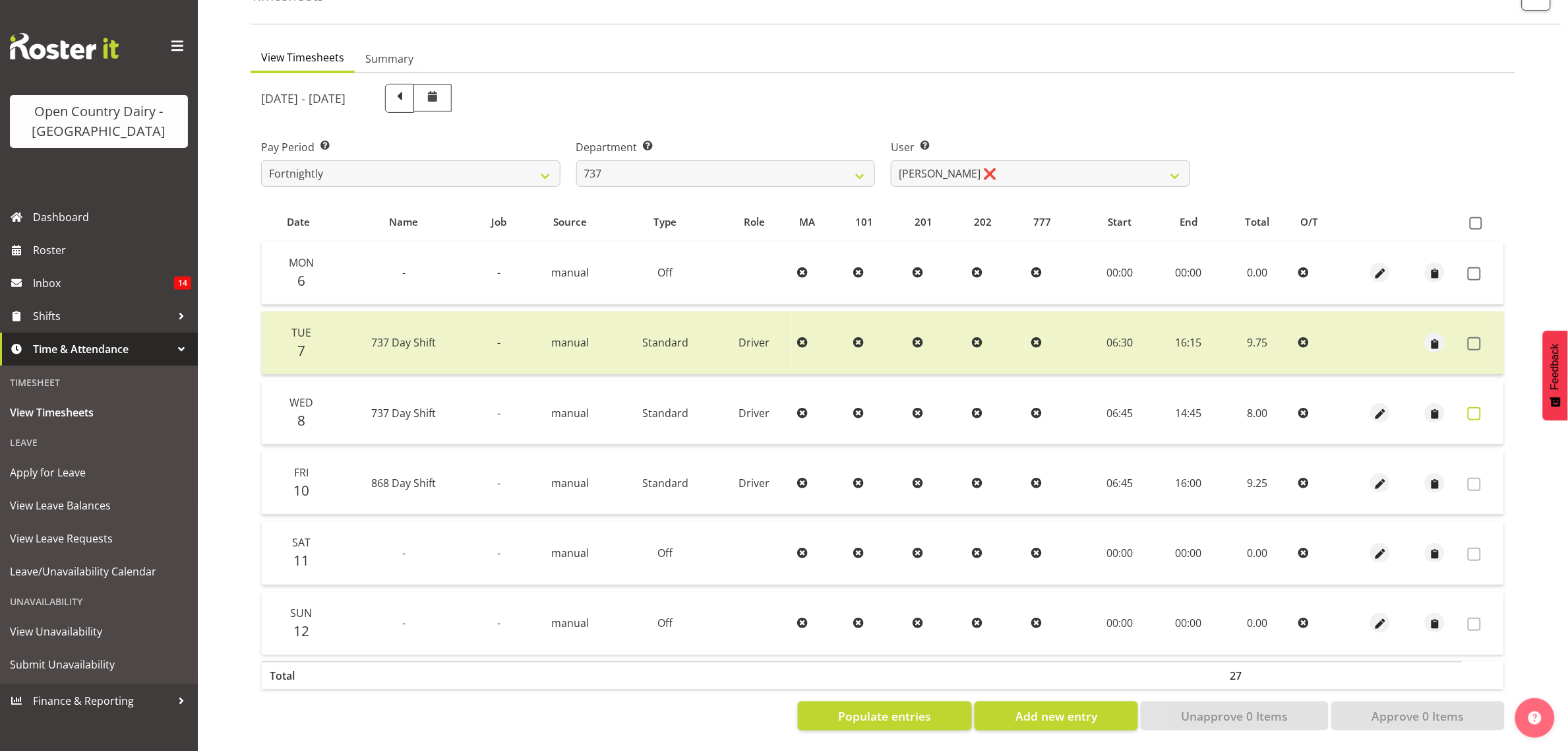
click at [1475, 407] on span at bounding box center [1475, 414] width 13 height 13
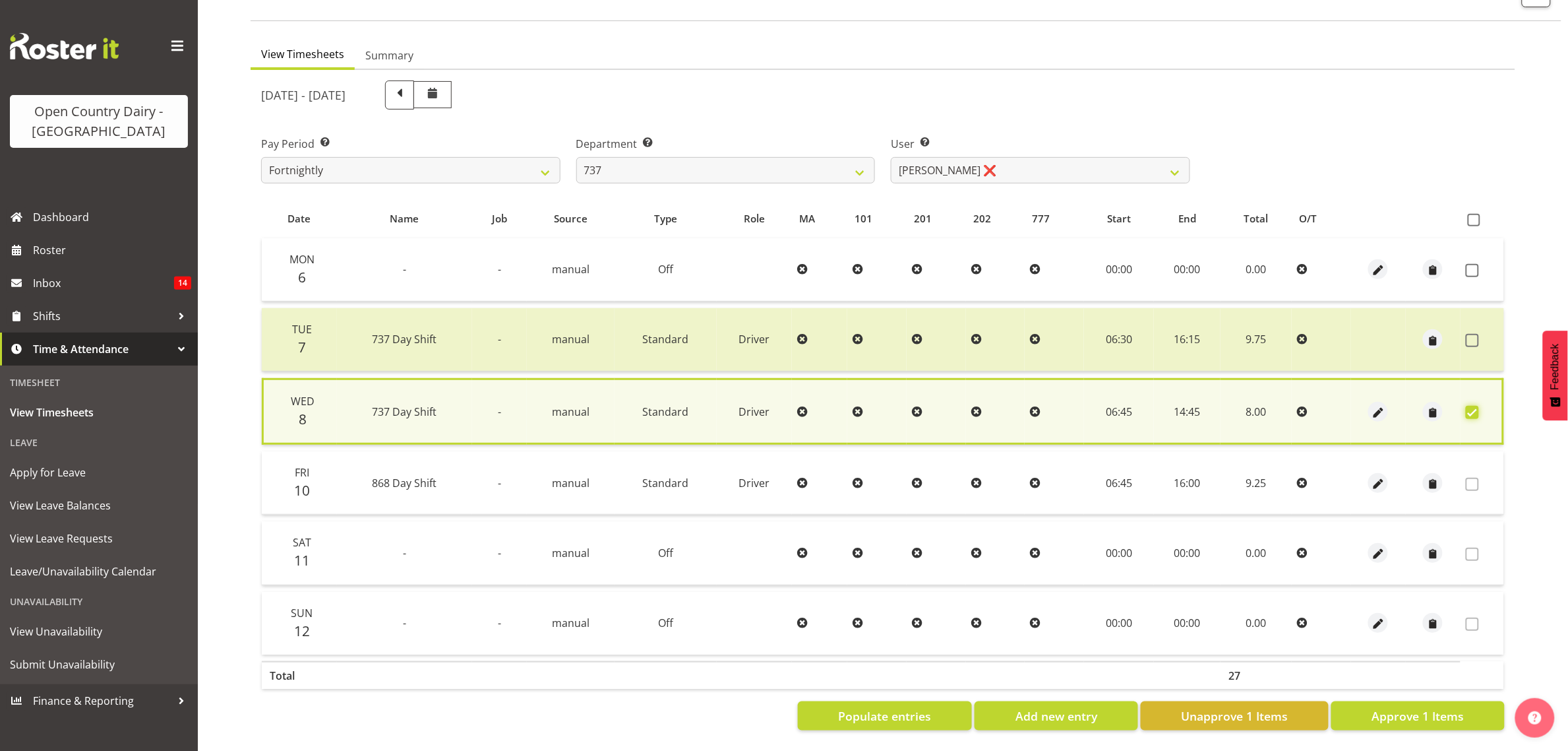
scroll to position [103, 0]
click at [1387, 707] on span "Approve 1 Items" at bounding box center [1418, 715] width 92 height 17
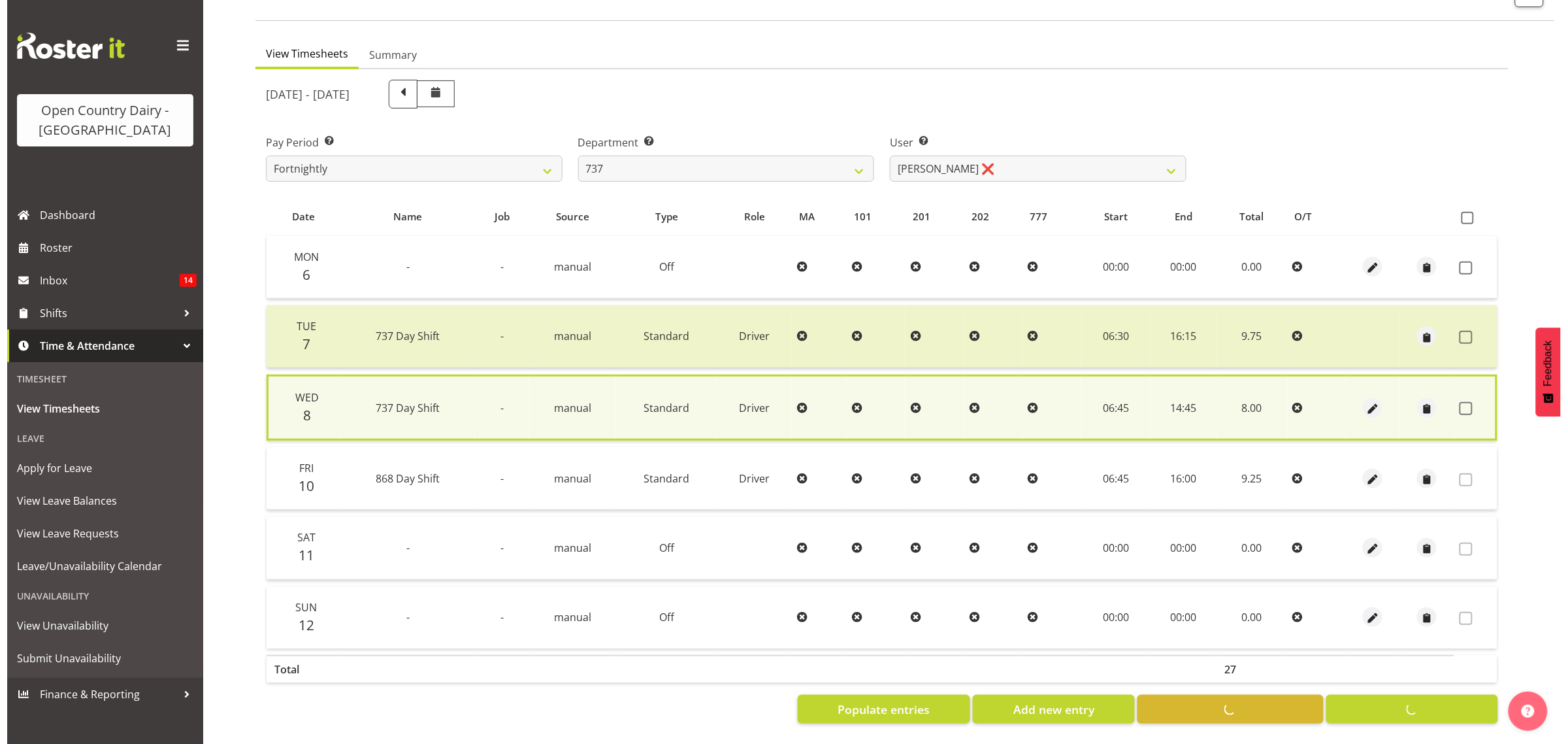
scroll to position [100, 0]
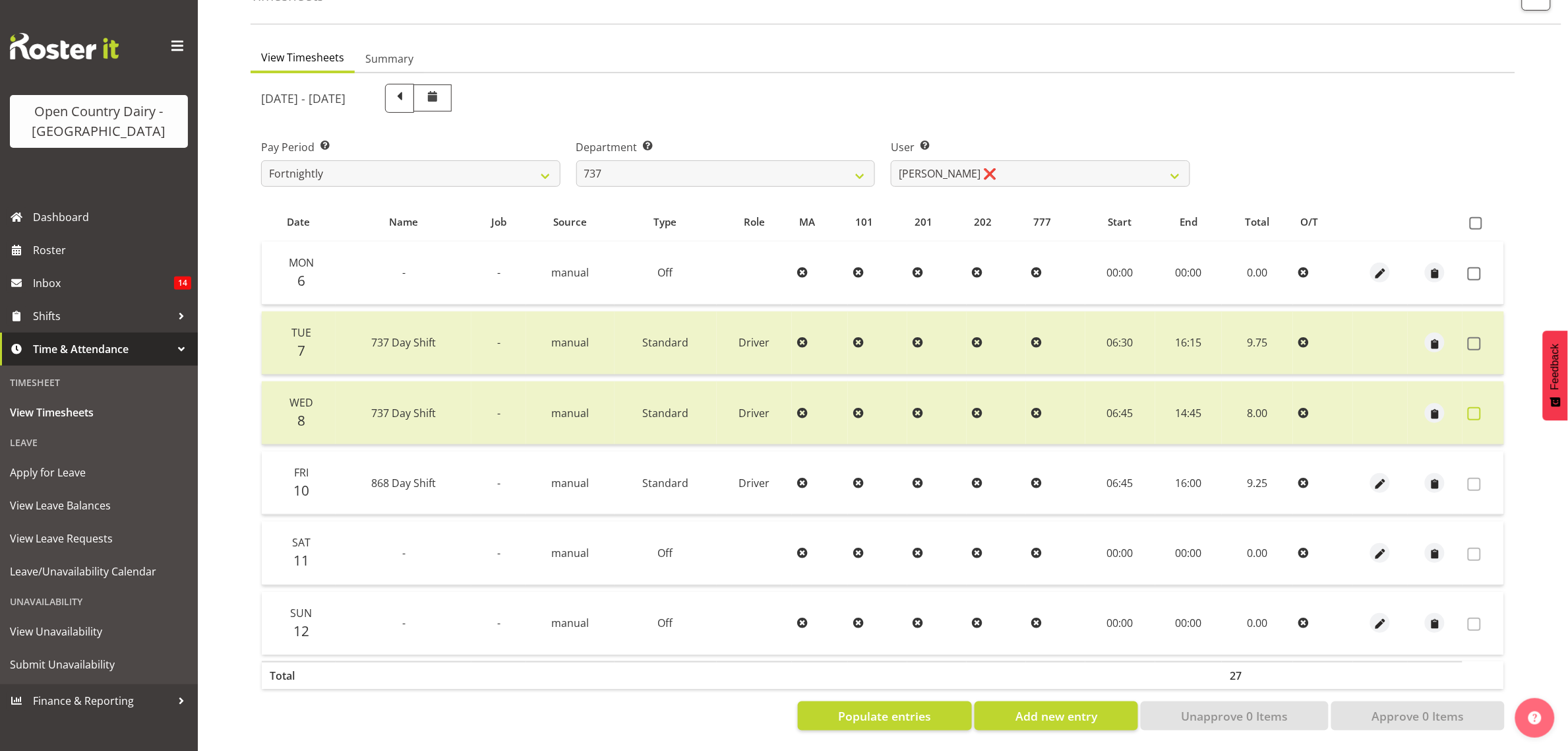
click at [1485, 407] on label at bounding box center [1478, 414] width 21 height 13
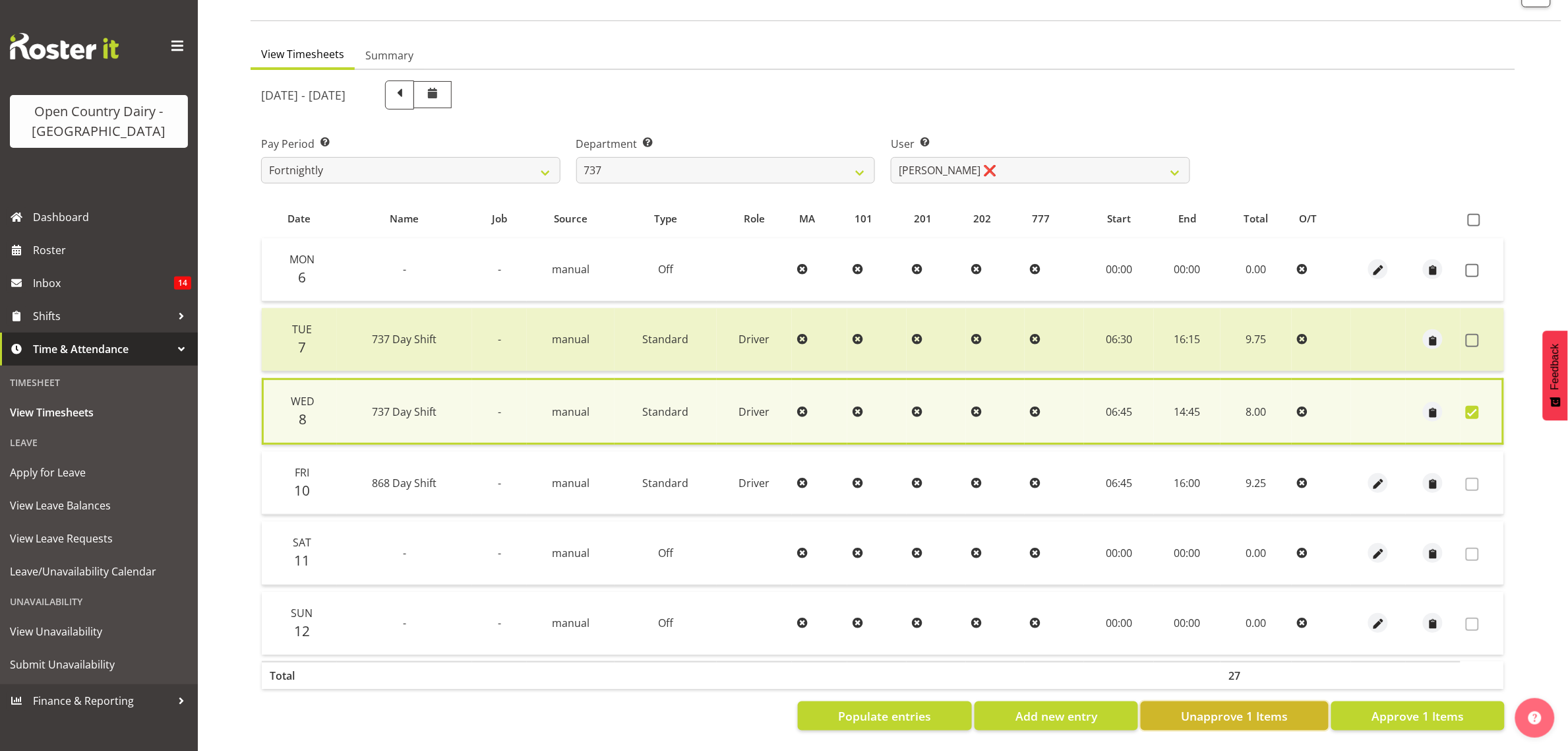
click at [1187, 707] on span "Unapprove 1 Items" at bounding box center [1234, 715] width 107 height 17
checkbox input "false"
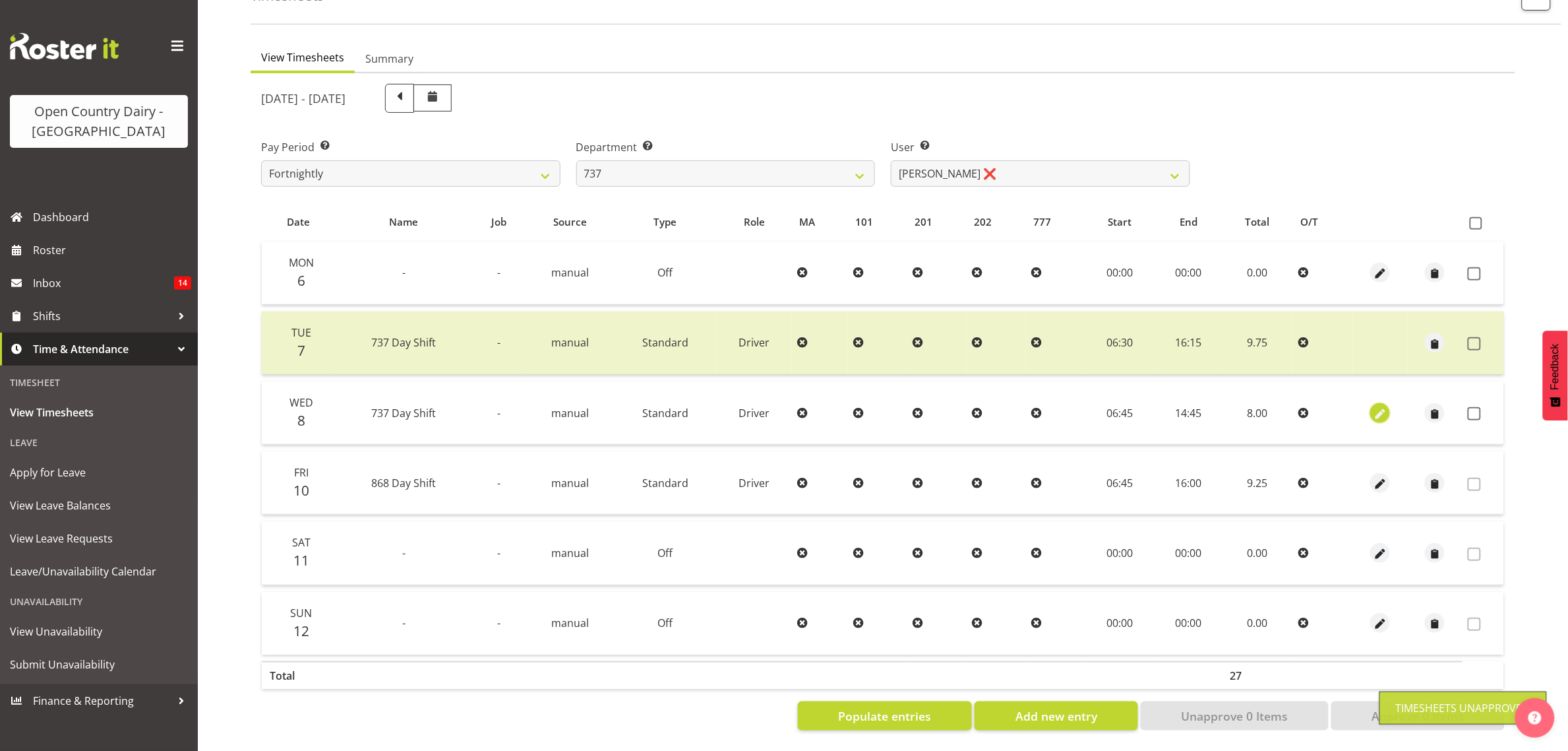
click at [1379, 406] on span "button" at bounding box center [1380, 414] width 15 height 15
select select "Standard"
select select "9"
select select "2025"
select select "6"
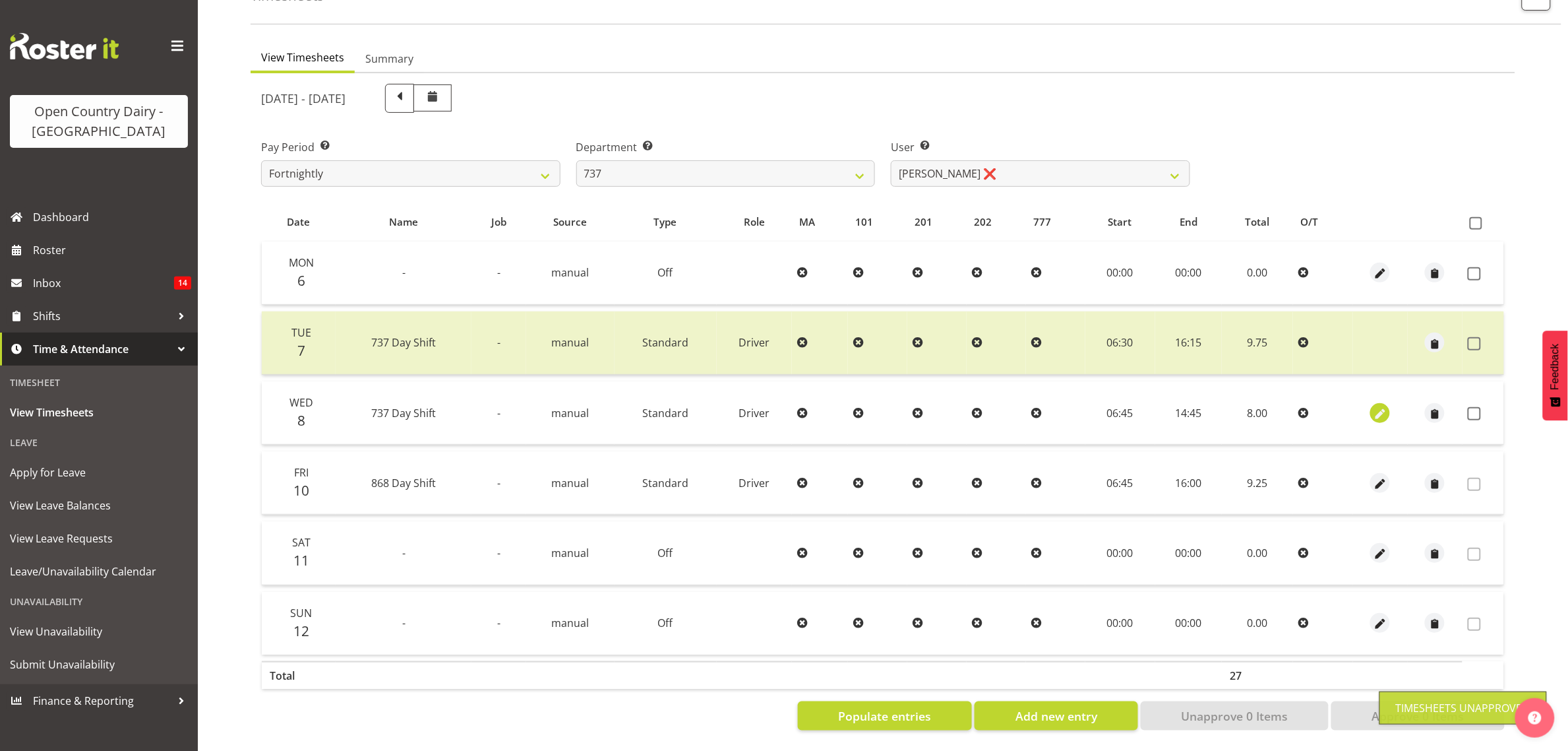
select select "45"
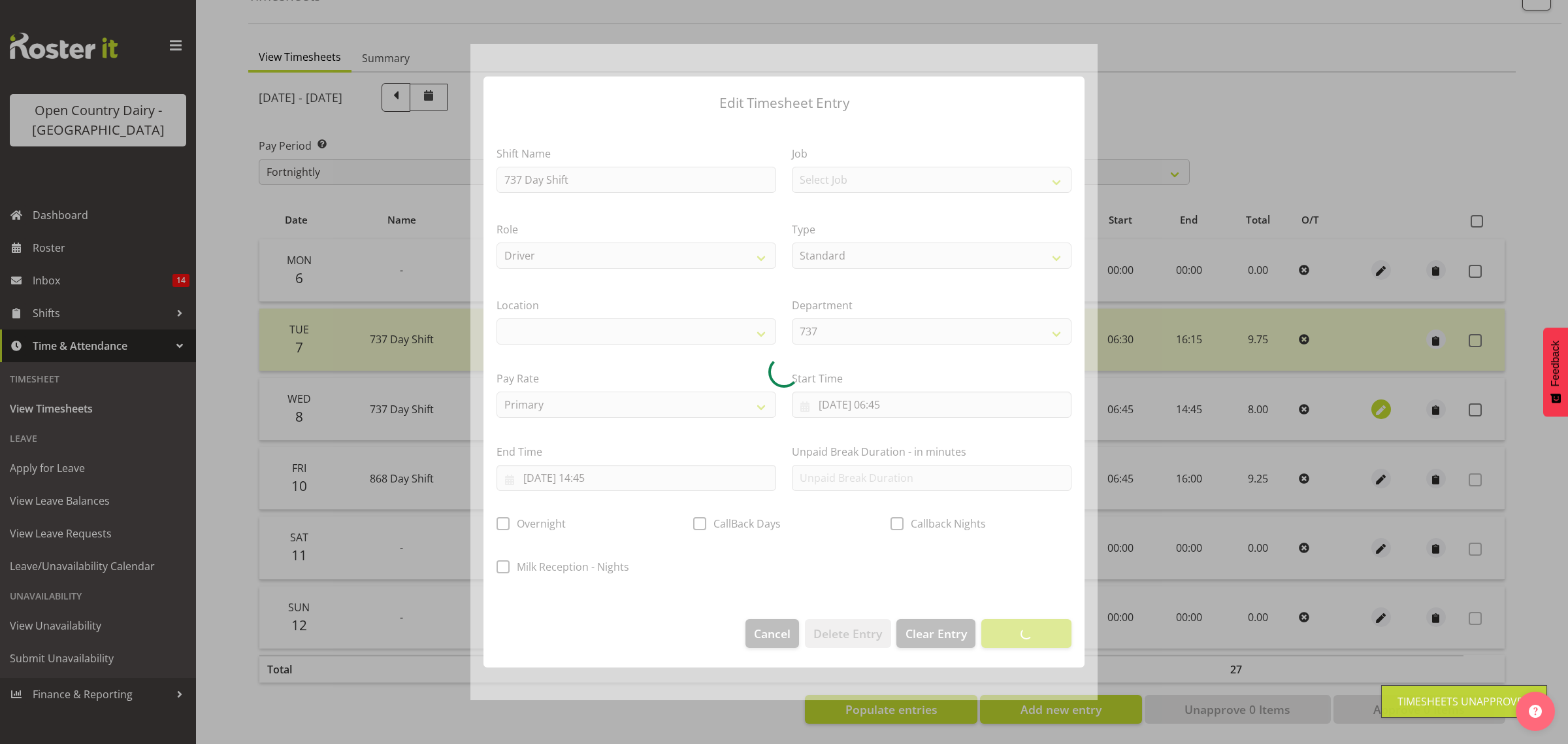
select select
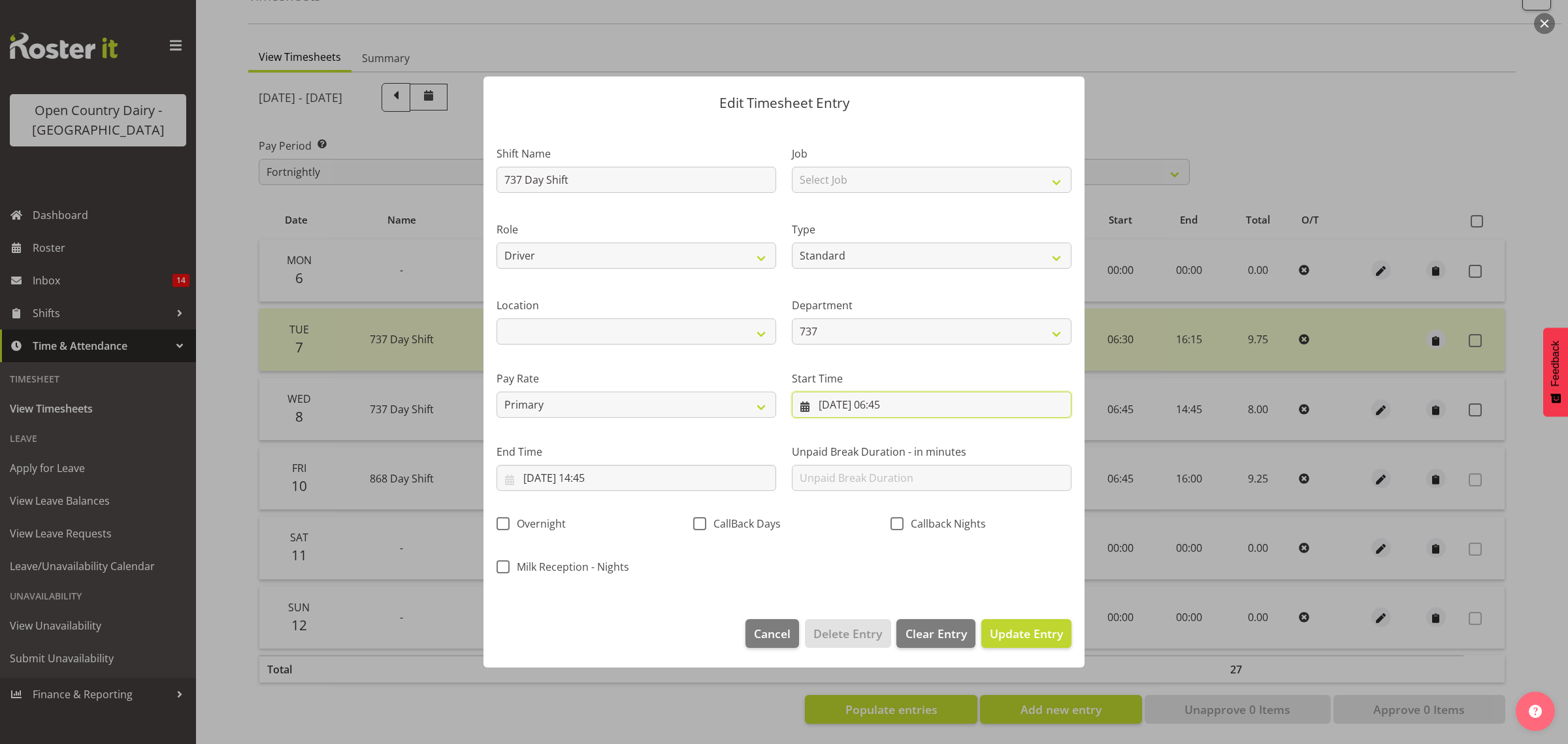
click at [912, 398] on input "08/10/2025, 06:45" at bounding box center [932, 405] width 280 height 26
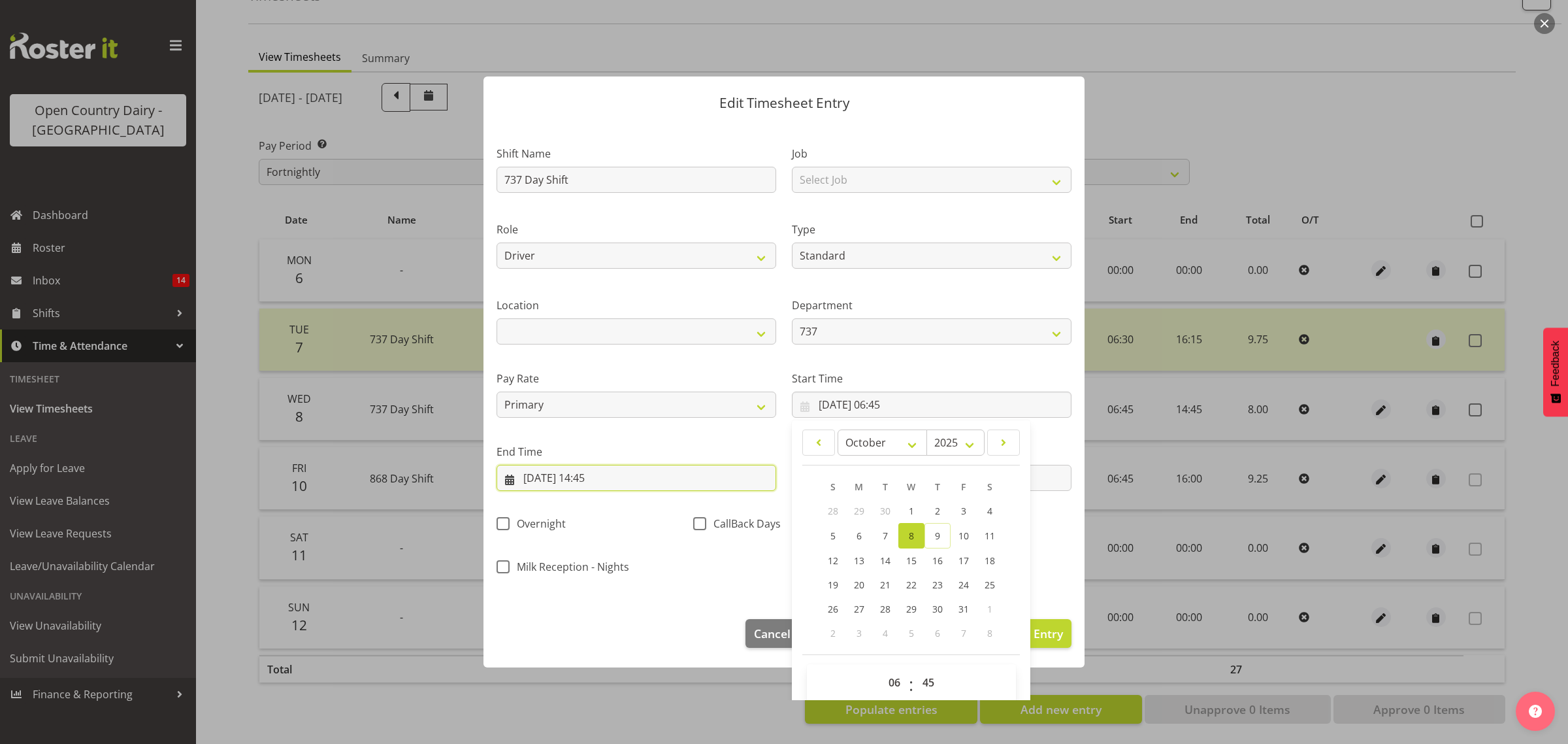
click at [731, 477] on input "08/10/2025, 14:45" at bounding box center [637, 478] width 280 height 26
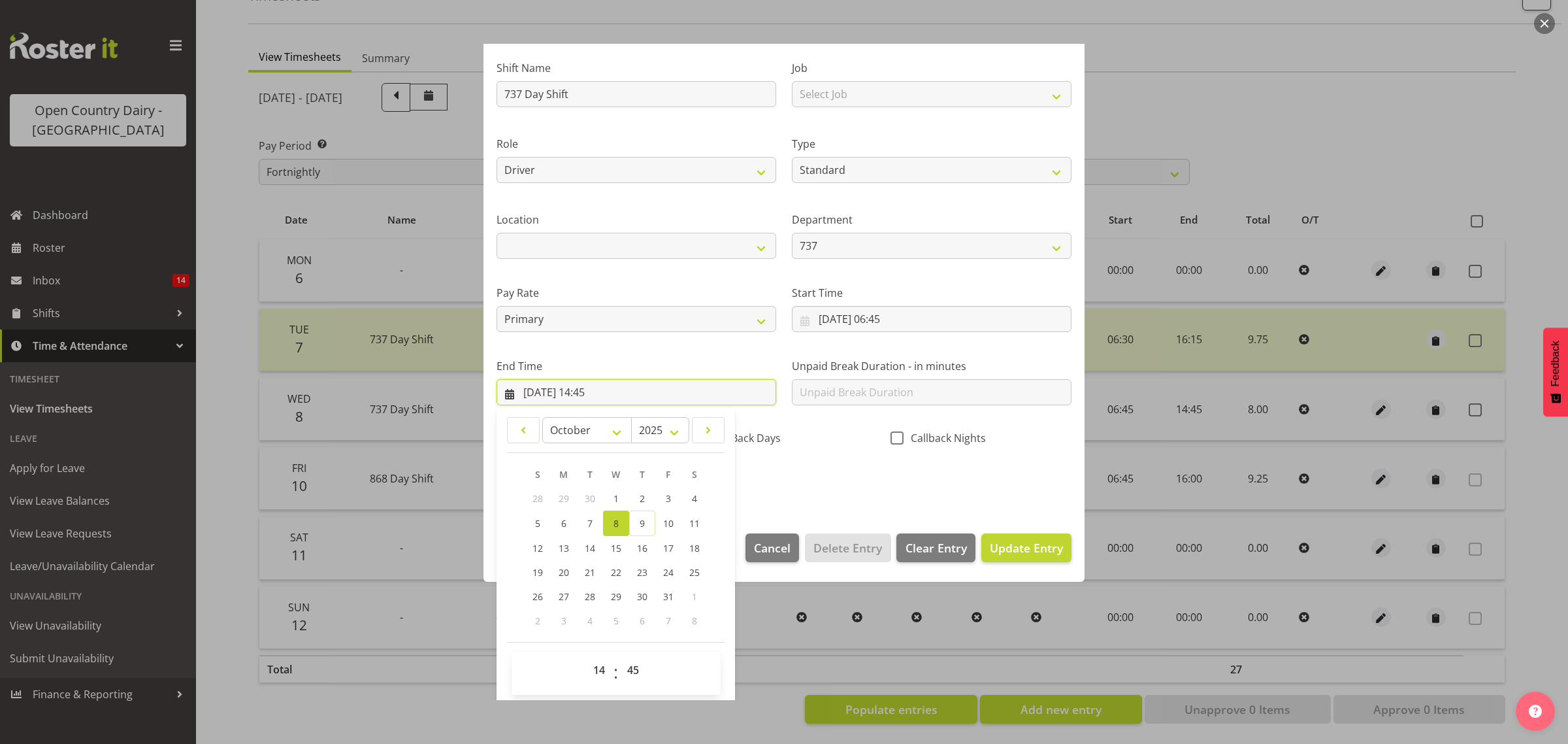
scroll to position [89, 0]
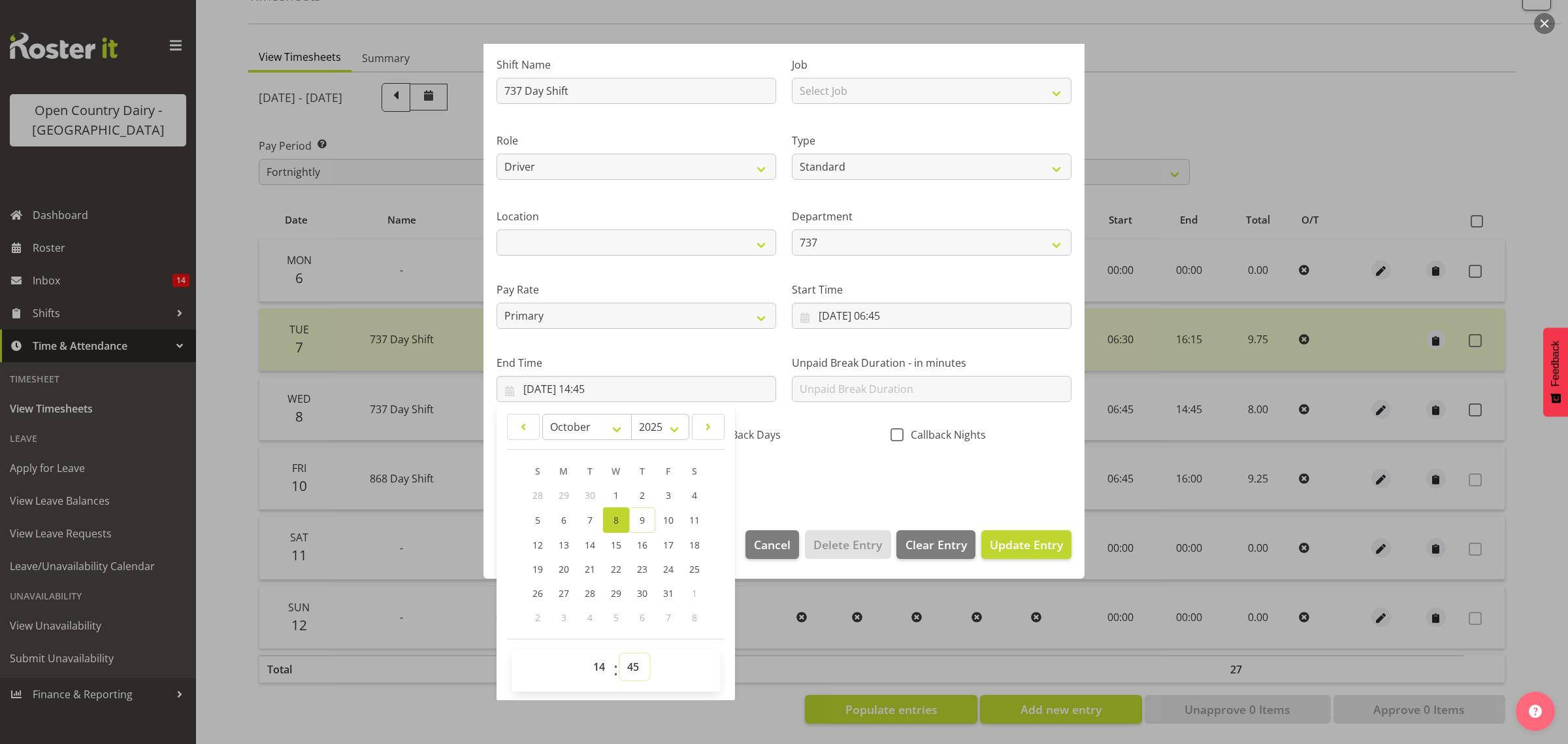
click at [634, 670] on select "00 01 02 03 04 05 06 07 08 09 10 11 12 13 14 15 16 17 18 19 20 21 22 23 24 25 2…" at bounding box center [635, 667] width 30 height 26
drag, startPoint x: 634, startPoint y: 654, endPoint x: 635, endPoint y: 661, distance: 7.1
click at [635, 661] on select "00 01 02 03 04 05 06 07 08 09 10 11 12 13 14 15 16 17 18 19 20 21 22 23 24 25 2…" at bounding box center [635, 667] width 30 height 26
select select "30"
click at [620, 653] on select "00 01 02 03 04 05 06 07 08 09 10 11 12 13 14 15 16 17 18 19 20 21 22 23 24 25 2…" at bounding box center [635, 667] width 30 height 26
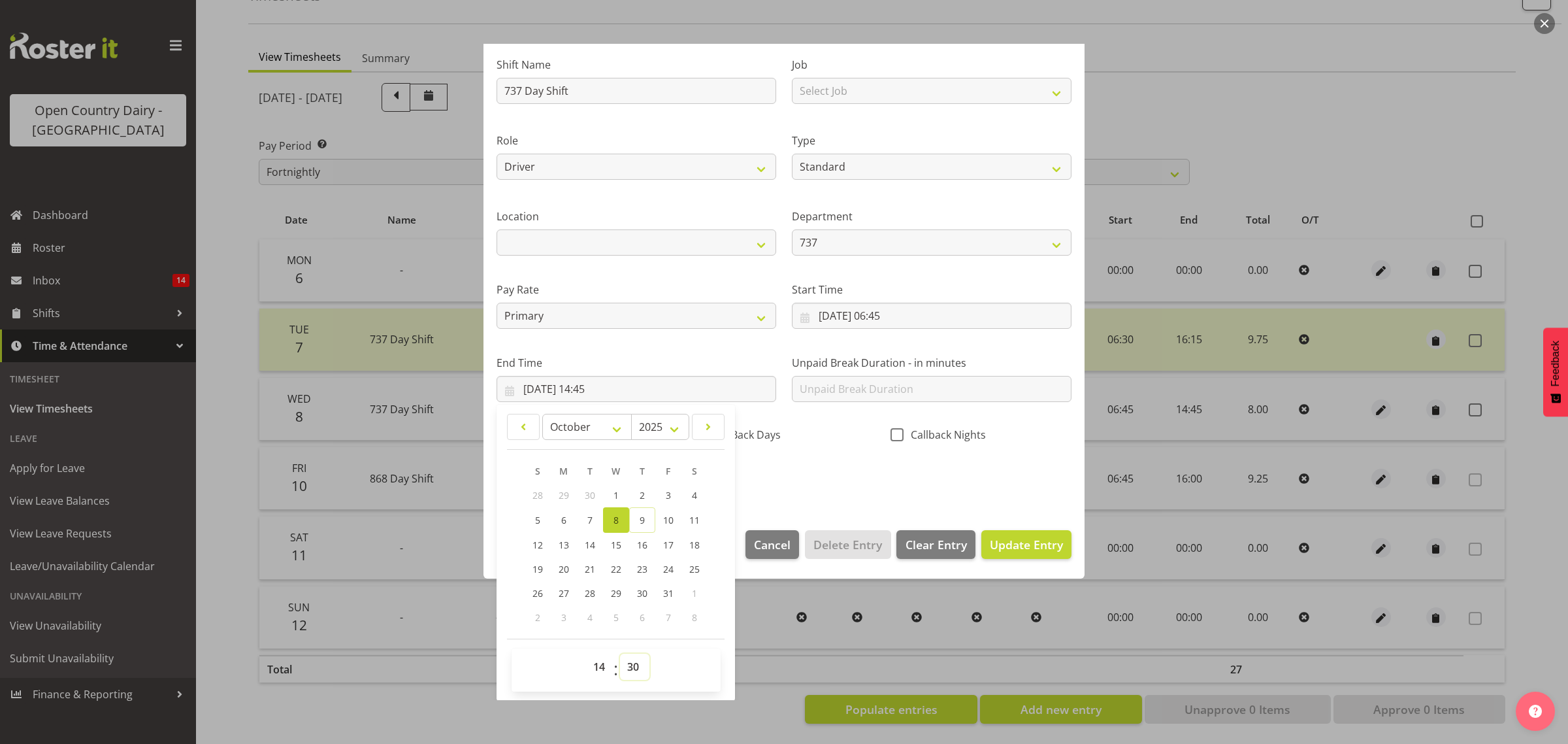
type input "08/10/2025, 14:30"
click at [819, 464] on div "Shift Name 737 Day Shift Job Select Job Connecting /unconnecting Trailers Drivi…" at bounding box center [784, 267] width 591 height 458
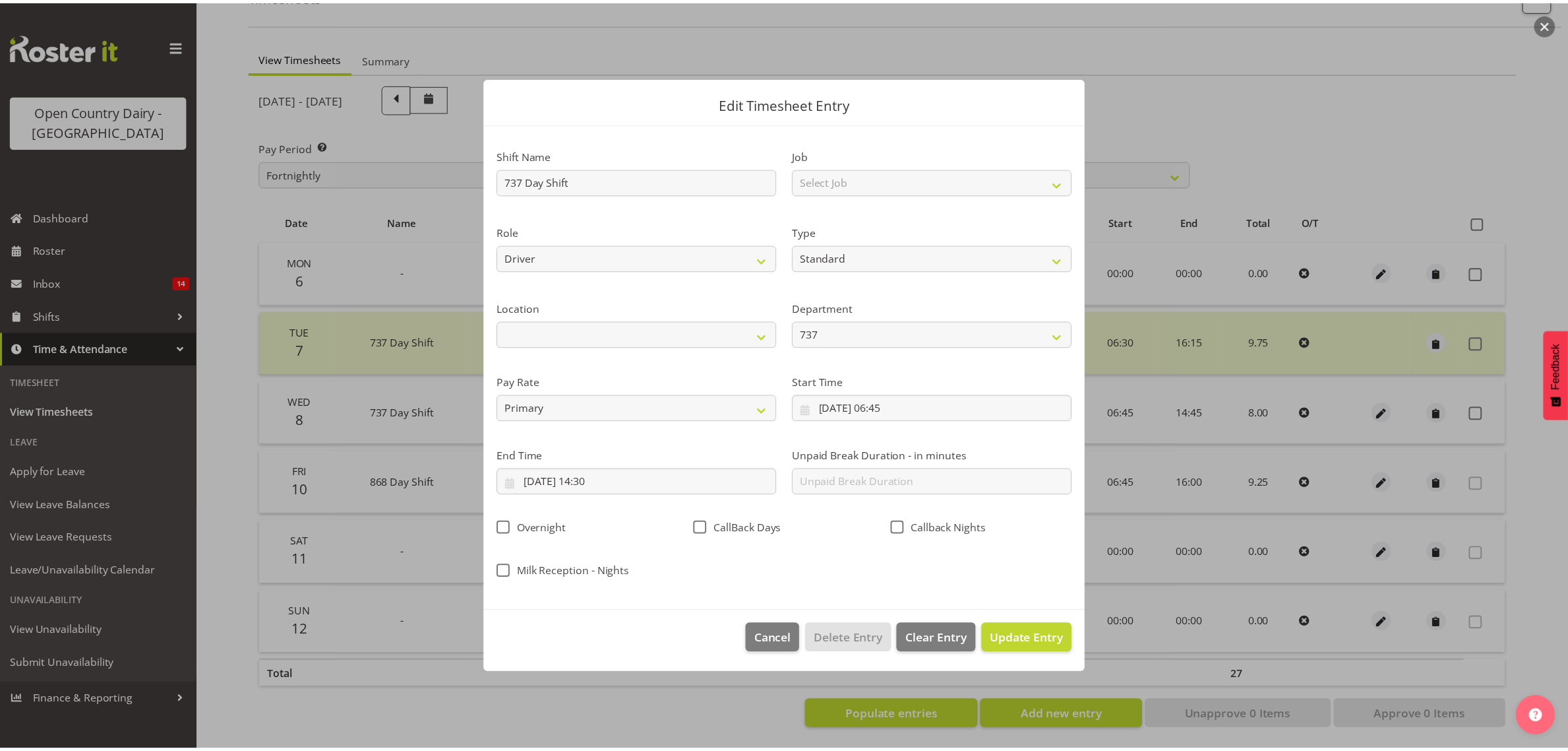
scroll to position [0, 0]
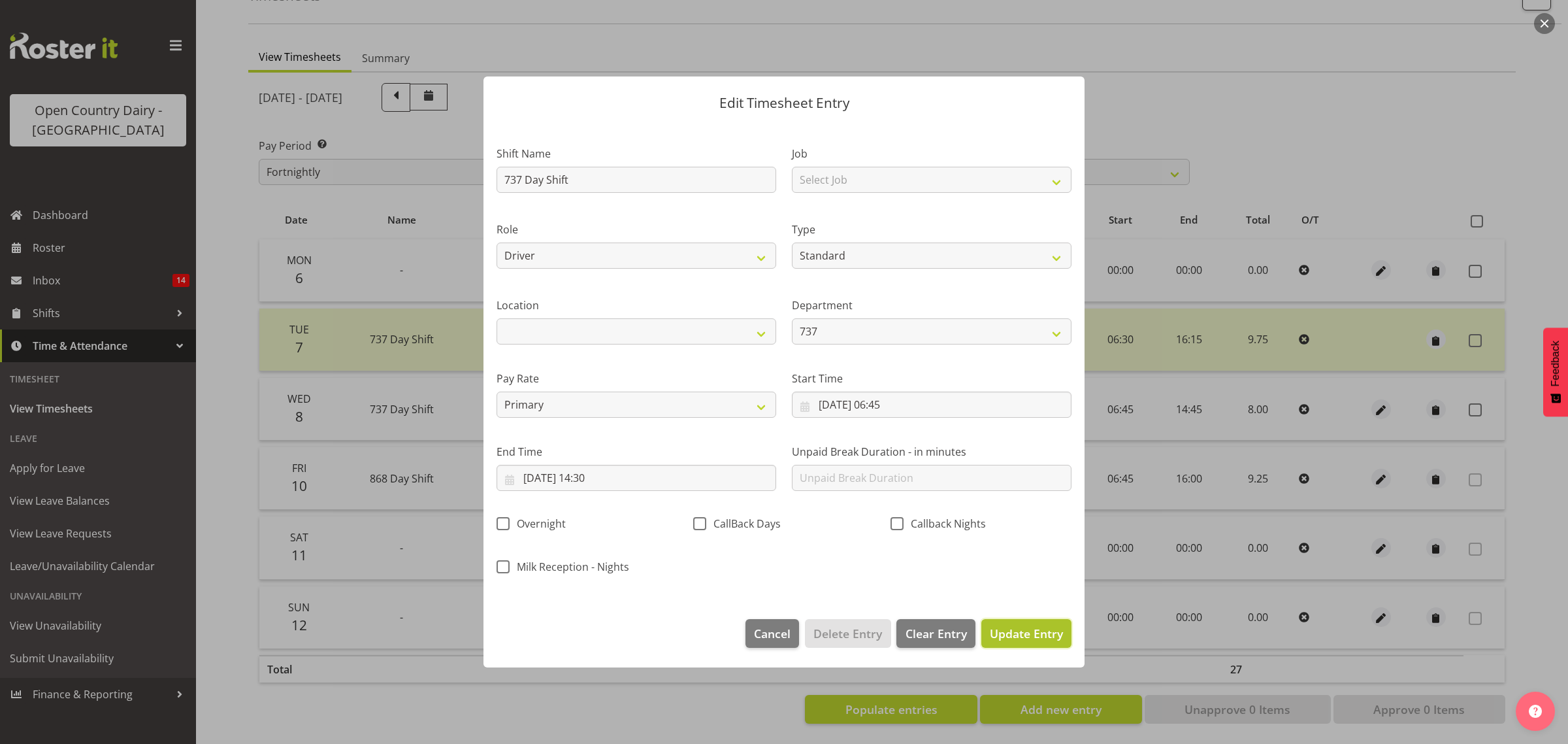
click at [1023, 630] on span "Update Entry" at bounding box center [1026, 633] width 73 height 16
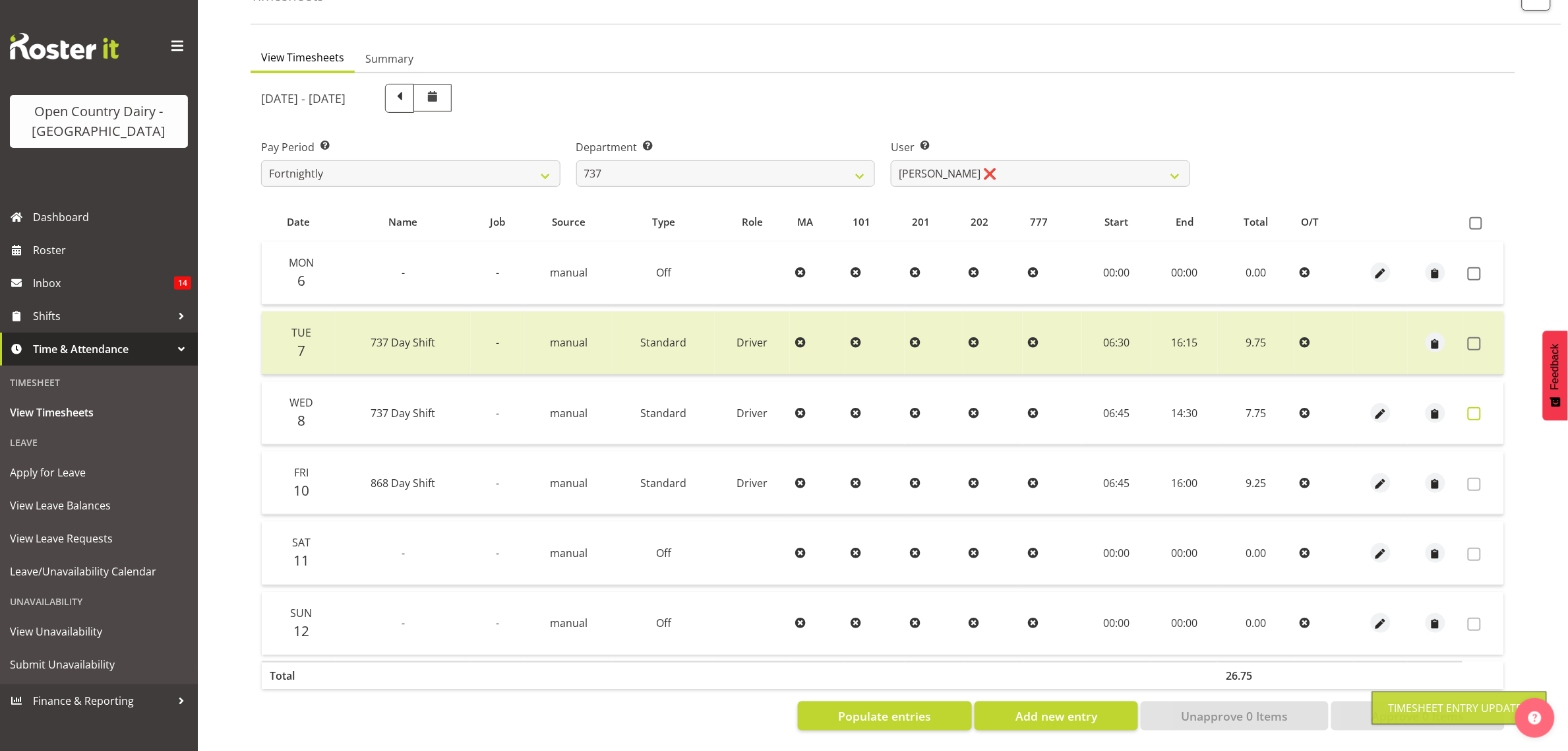
click at [1481, 407] on span at bounding box center [1475, 414] width 13 height 13
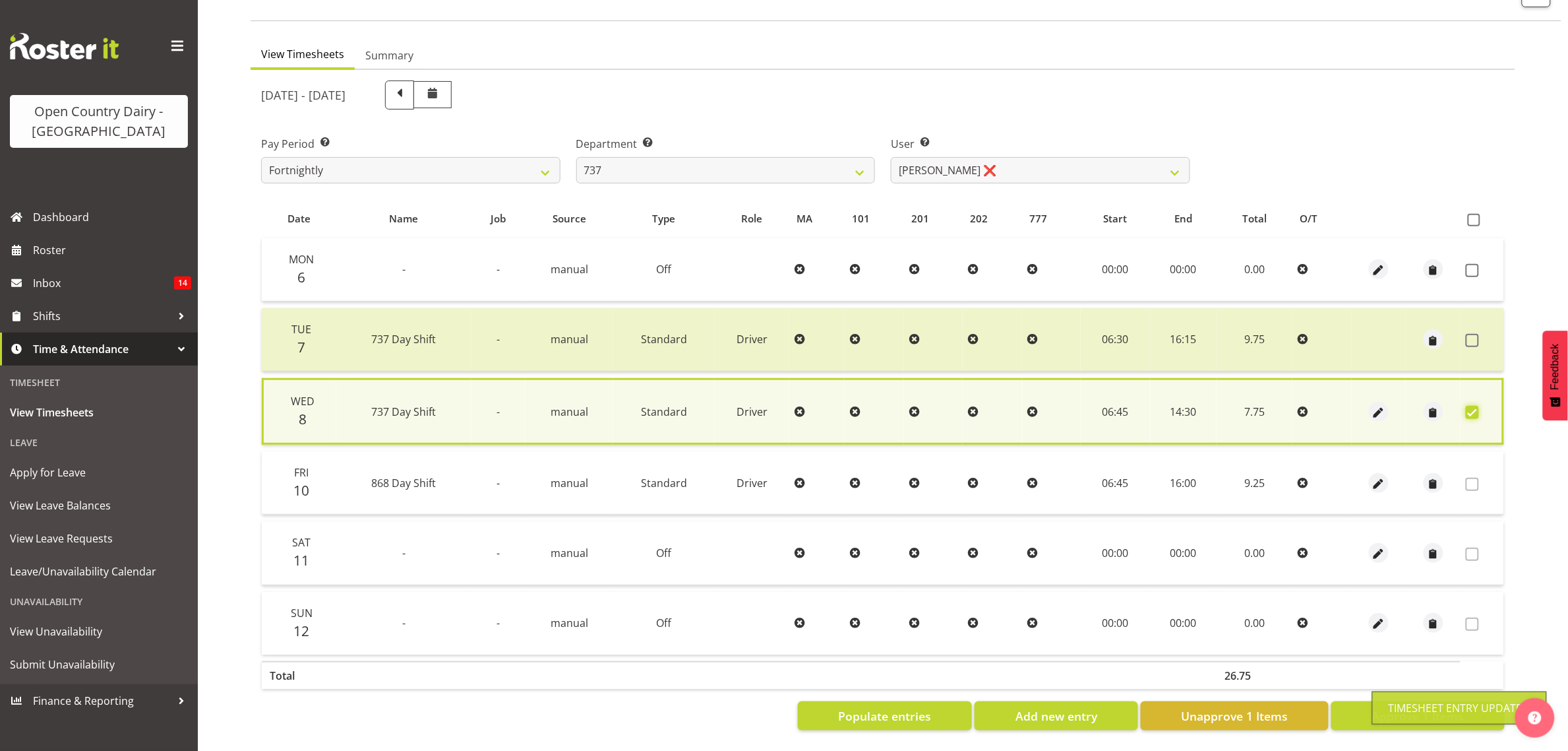
scroll to position [103, 0]
drag, startPoint x: 1370, startPoint y: 697, endPoint x: 1379, endPoint y: 695, distance: 9.2
click at [1372, 701] on button "Approve 1 Items" at bounding box center [1418, 715] width 174 height 29
checkbox input "false"
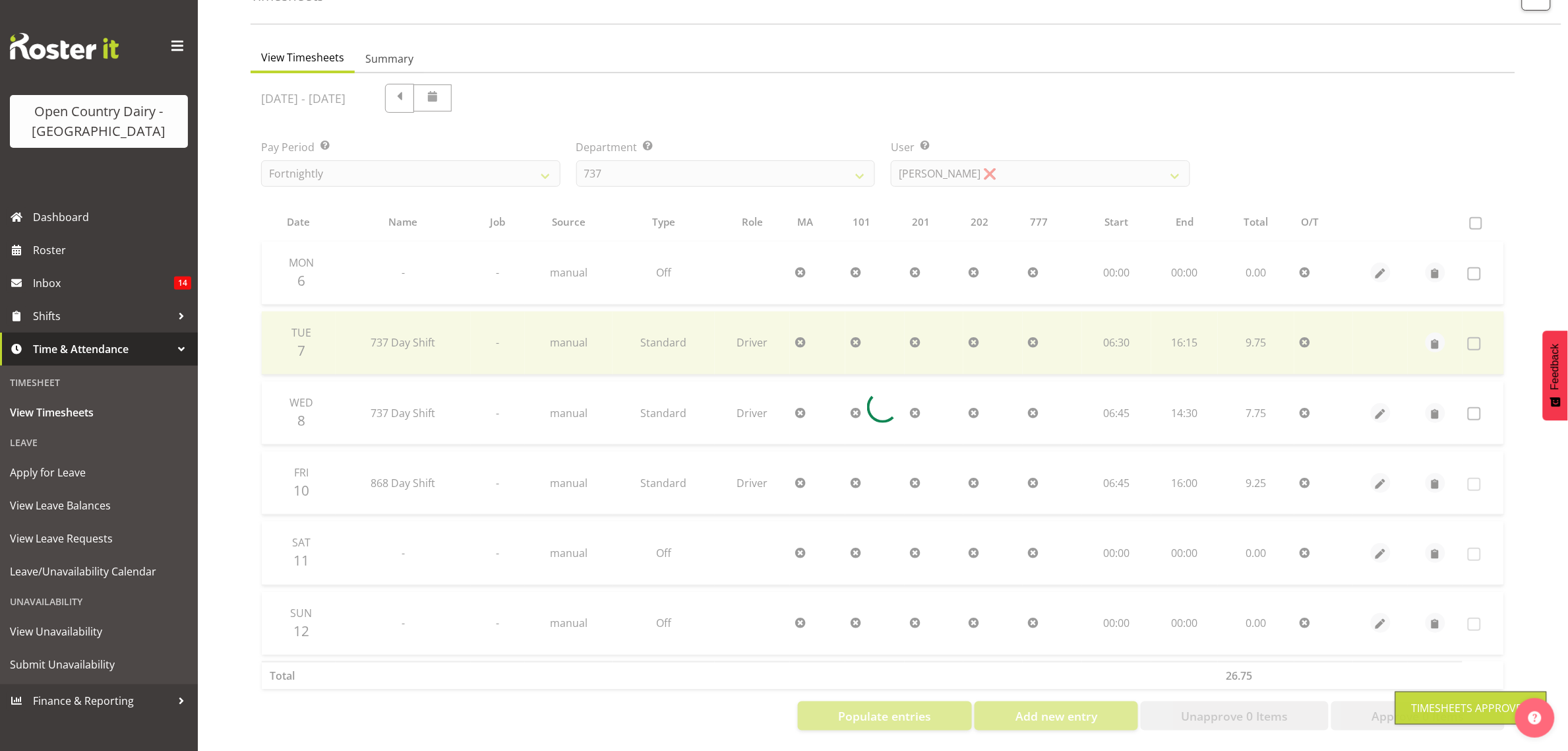
scroll to position [101, 0]
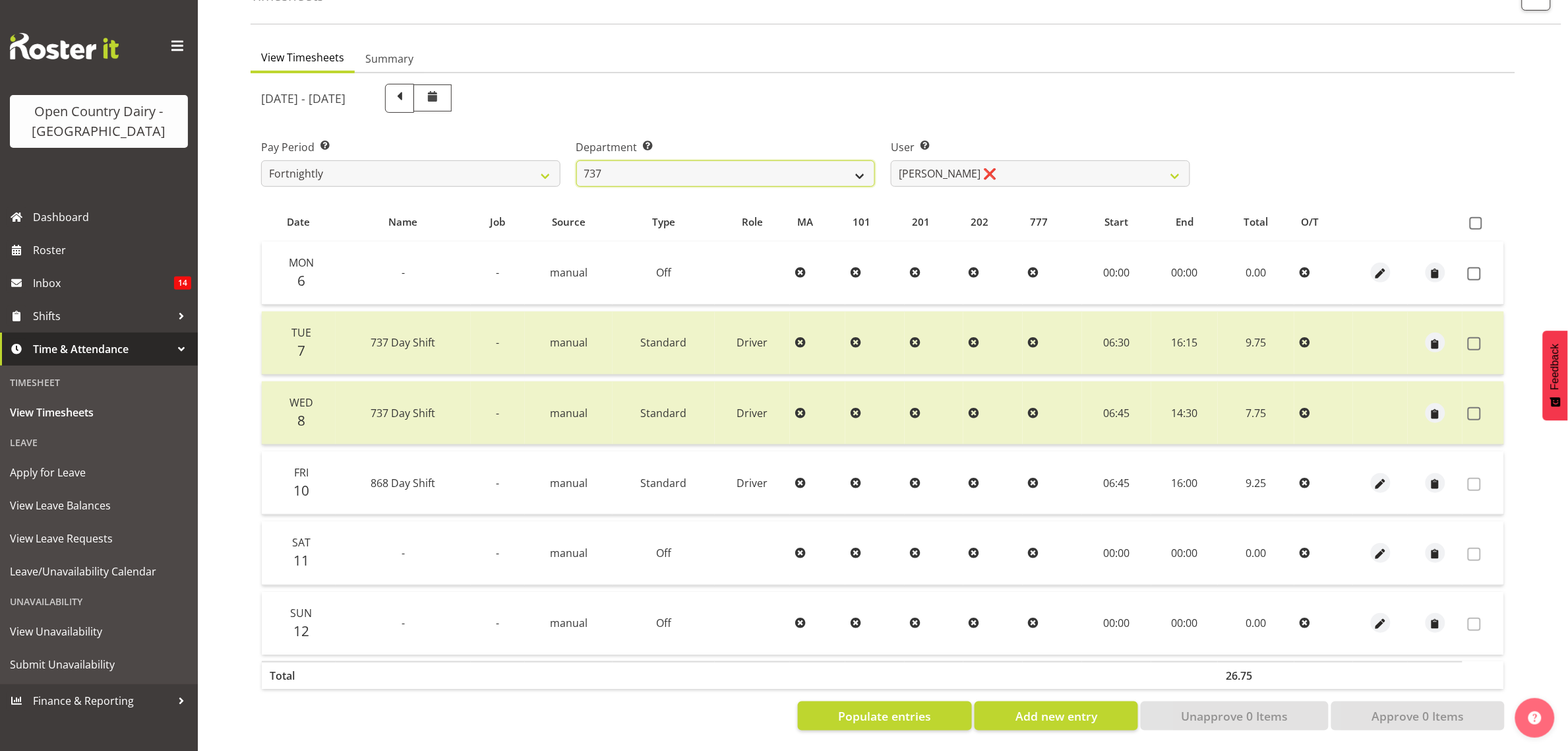
click at [713, 160] on select "734 735 736 737 738 739 851 853 854 855 856 858 861 862 865 867-9032 868 869 87…" at bounding box center [726, 174] width 300 height 27
select select "904"
click at [576, 160] on select "734 735 736 737 738 739 851 853 854 855 856 858 861 862 865 867-9032 868 869 87…" at bounding box center [726, 174] width 300 height 27
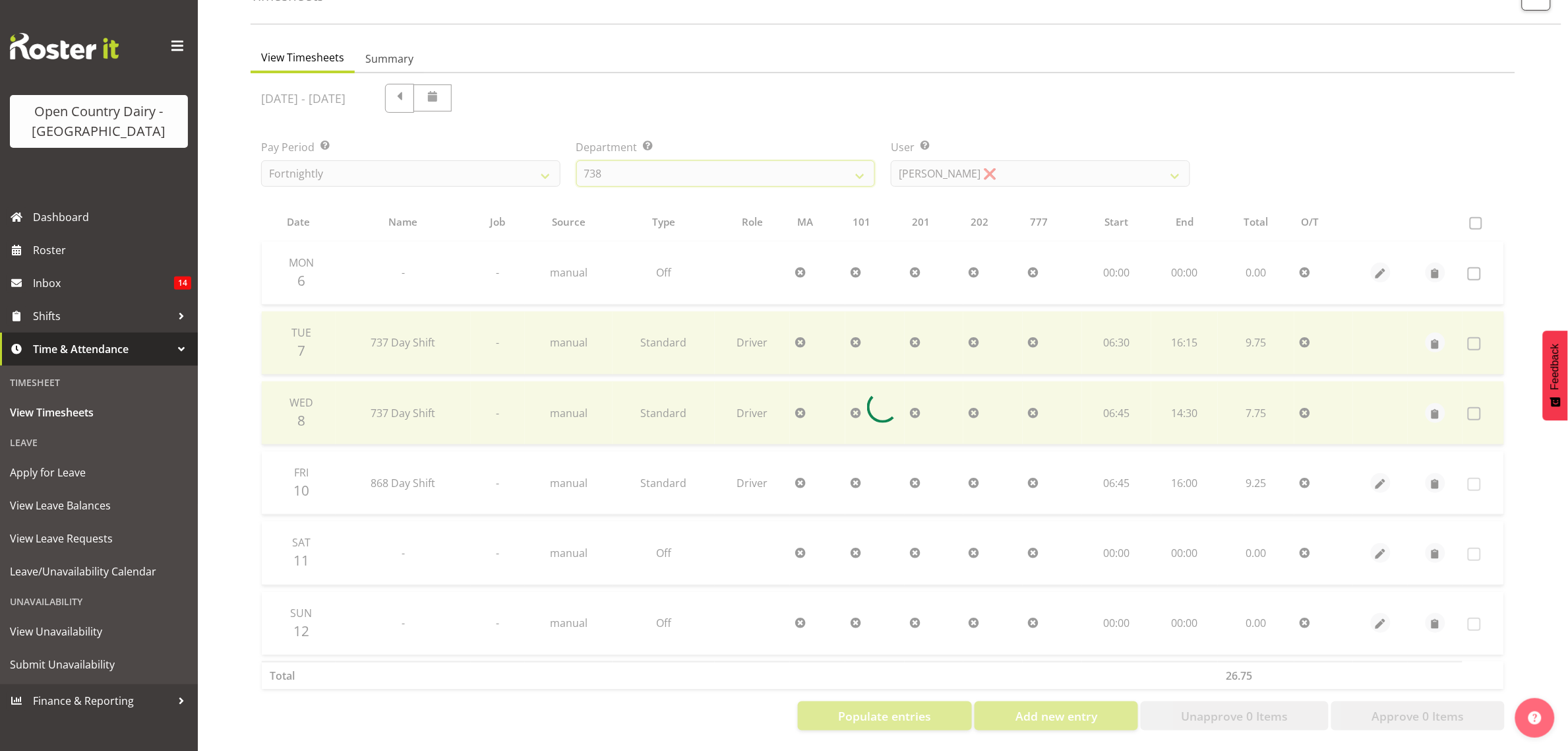
scroll to position [0, 0]
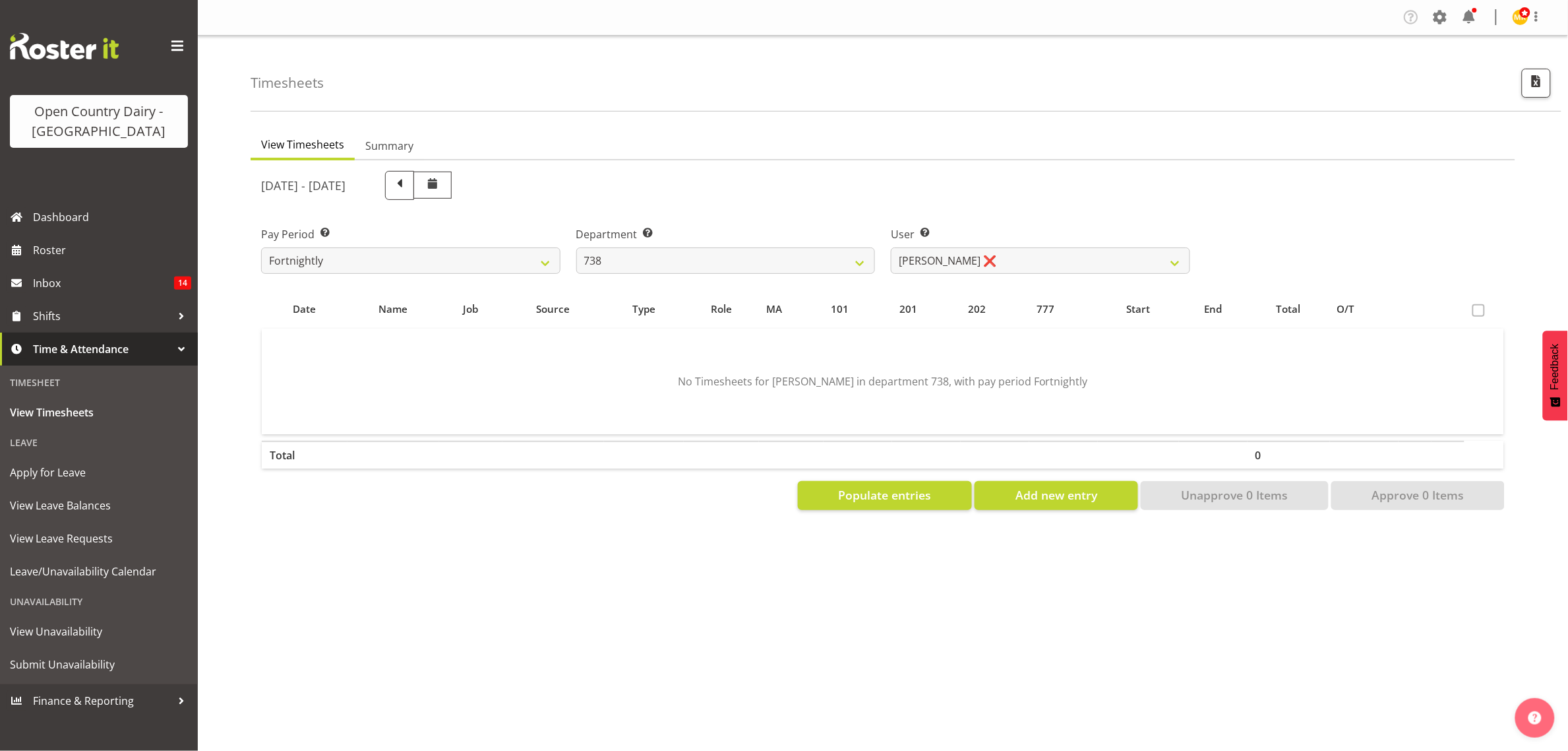
click at [1033, 276] on div "User Select user. Note: This is filtered down by the previous two drop-down ite…" at bounding box center [1041, 244] width 316 height 74
click at [1039, 254] on select "Christopher Gamble ❌ Marcy Tuuta ❌ Raymond Campbell ❌ Tama Irvine ❌" at bounding box center [1041, 261] width 300 height 27
select select "9020"
click at [891, 248] on select "Christopher Gamble ❌ Marcy Tuuta ❌ Raymond Campbell ❌ Tama Irvine ❌" at bounding box center [1041, 261] width 300 height 27
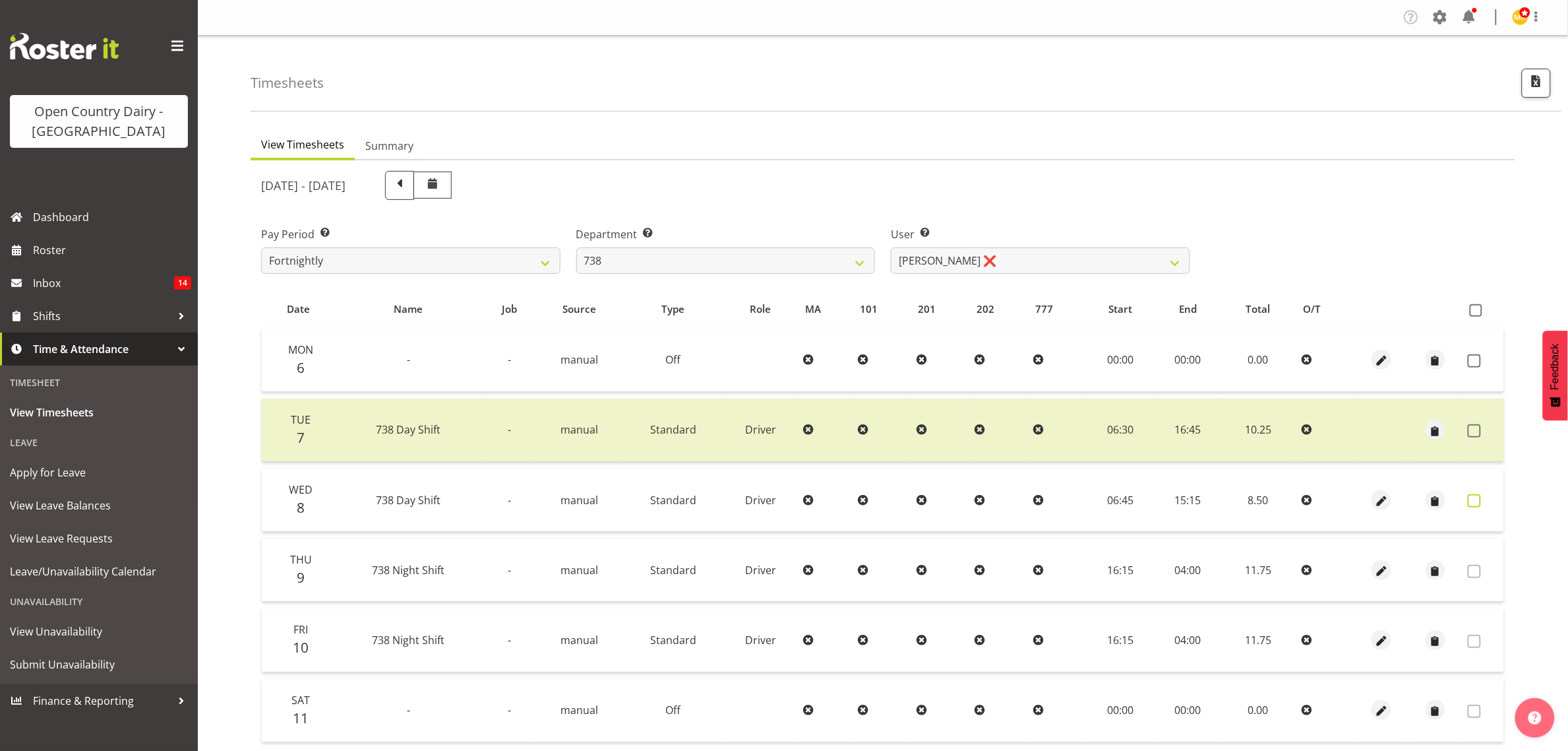
click at [1478, 498] on span at bounding box center [1475, 501] width 13 height 13
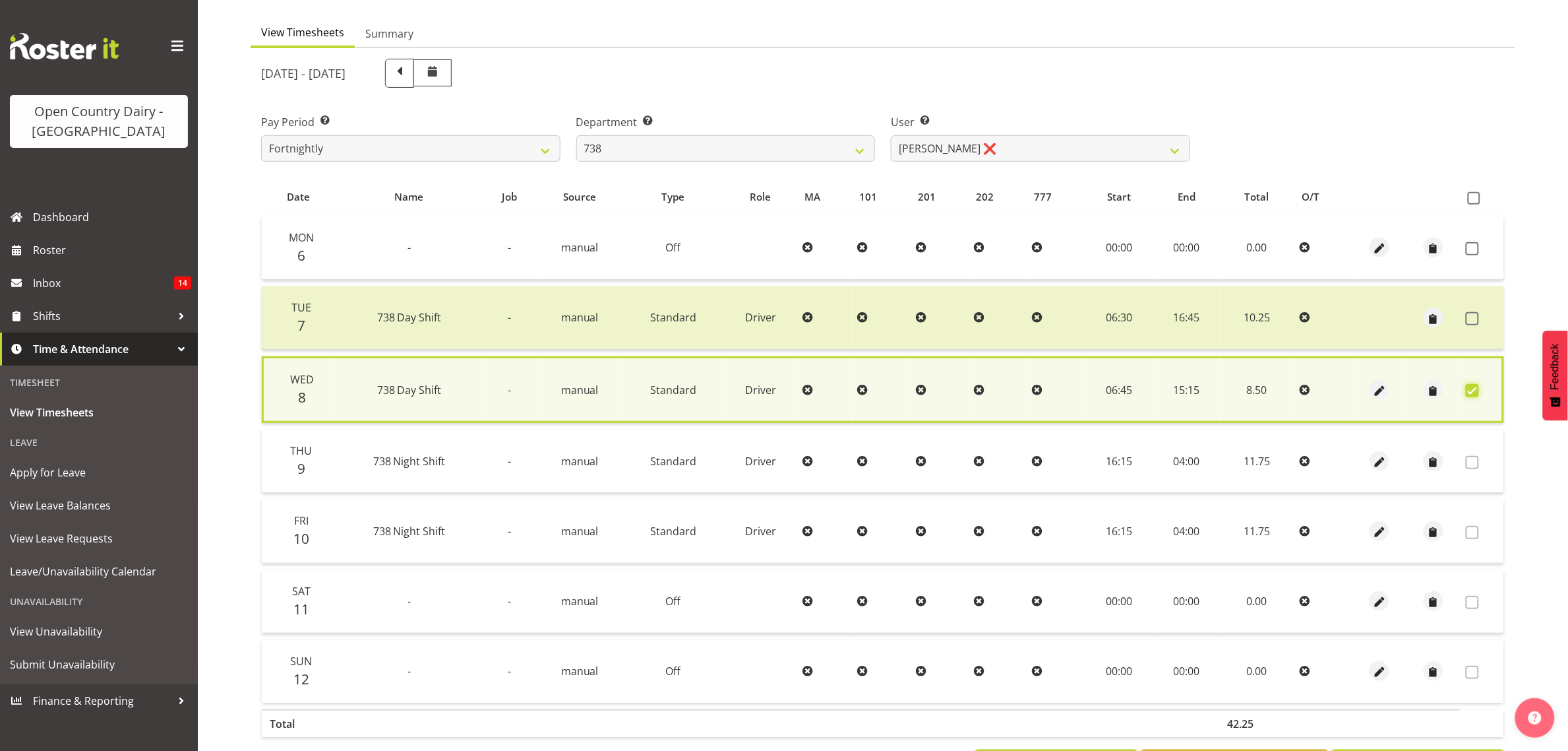
scroll to position [173, 0]
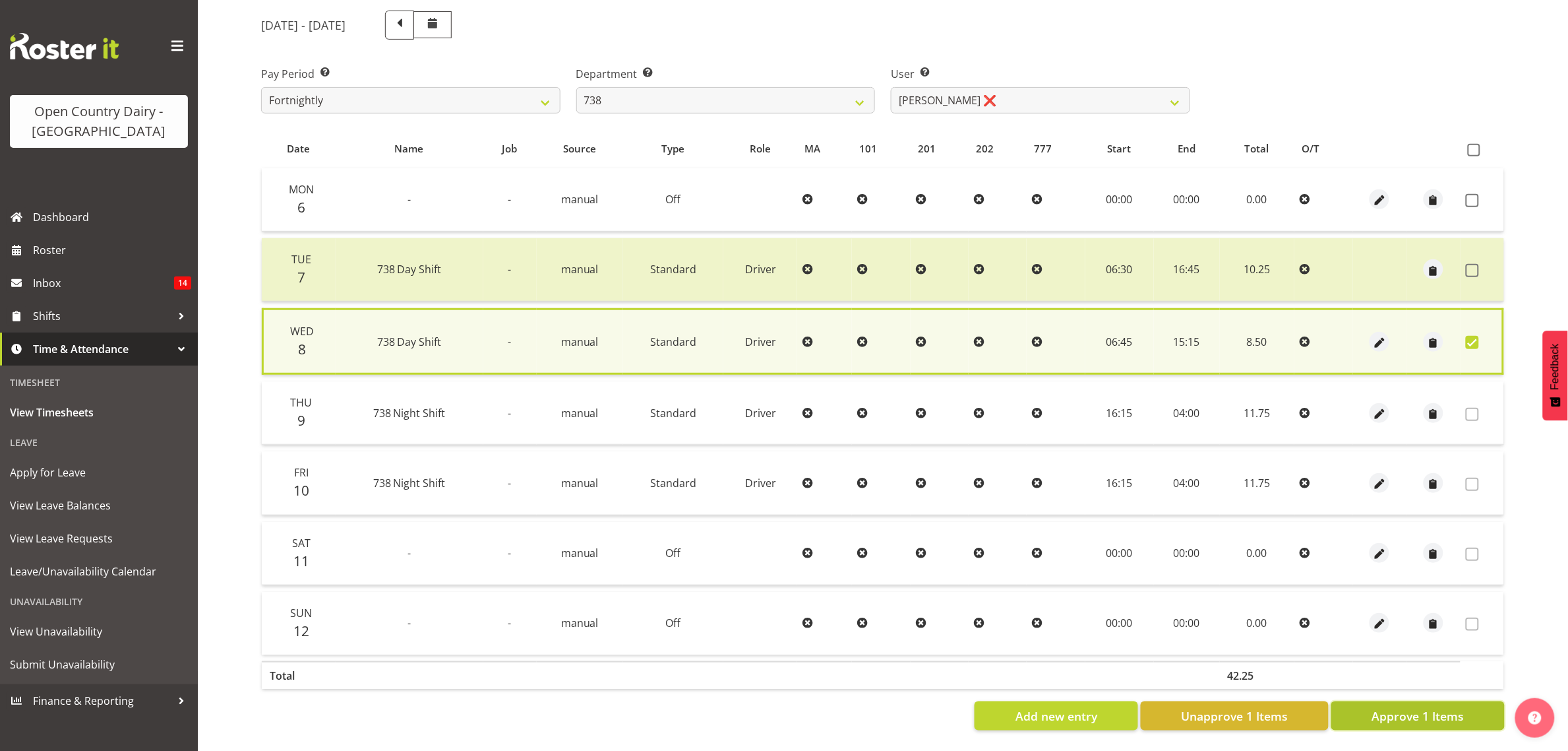
click at [1433, 707] on span "Approve 1 Items" at bounding box center [1418, 715] width 92 height 17
checkbox input "false"
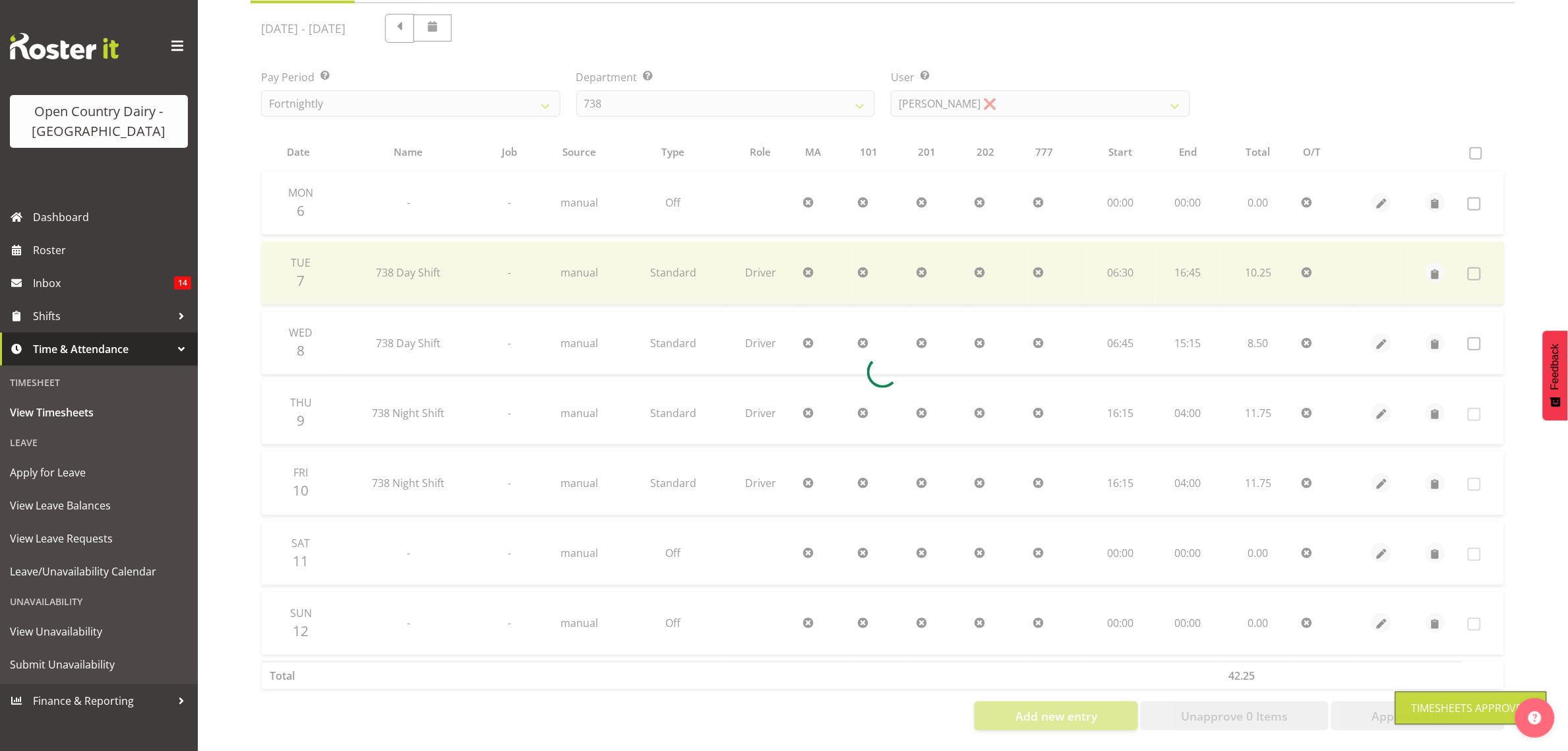
scroll to position [170, 0]
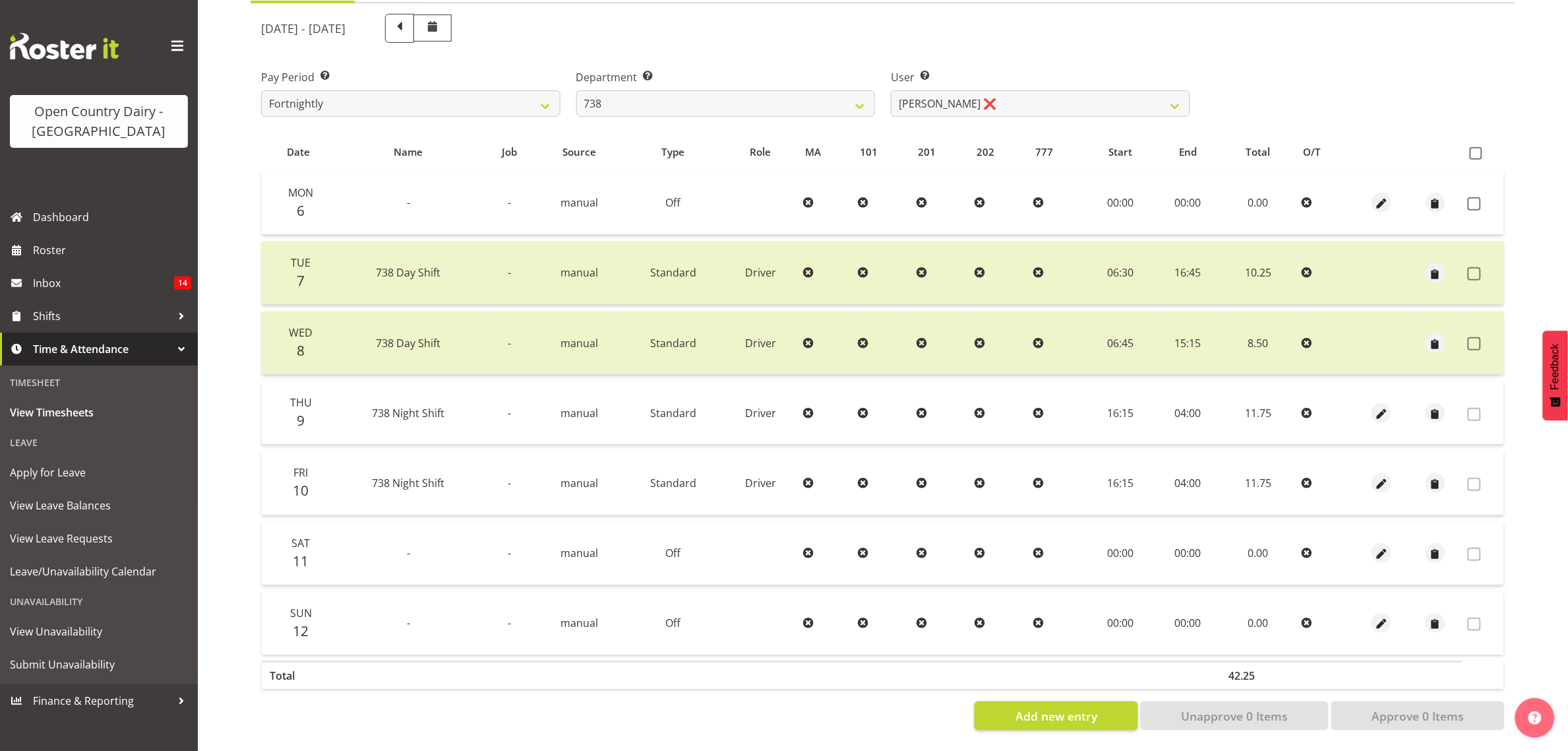
drag, startPoint x: 604, startPoint y: 114, endPoint x: 605, endPoint y: 107, distance: 7.1
click at [604, 114] on div "October 6th - October 12th 2025 Pay Period Select which pay period you would li…" at bounding box center [883, 368] width 1244 height 724
click at [620, 92] on select "734 735 736 737 738 739 851 853 854 855 856 858 861 862 865 867-9032 868 869 87…" at bounding box center [726, 104] width 300 height 27
select select "902"
click at [576, 91] on select "734 735 736 737 738 739 851 853 854 855 856 858 861 862 865 867-9032 868 869 87…" at bounding box center [726, 104] width 300 height 27
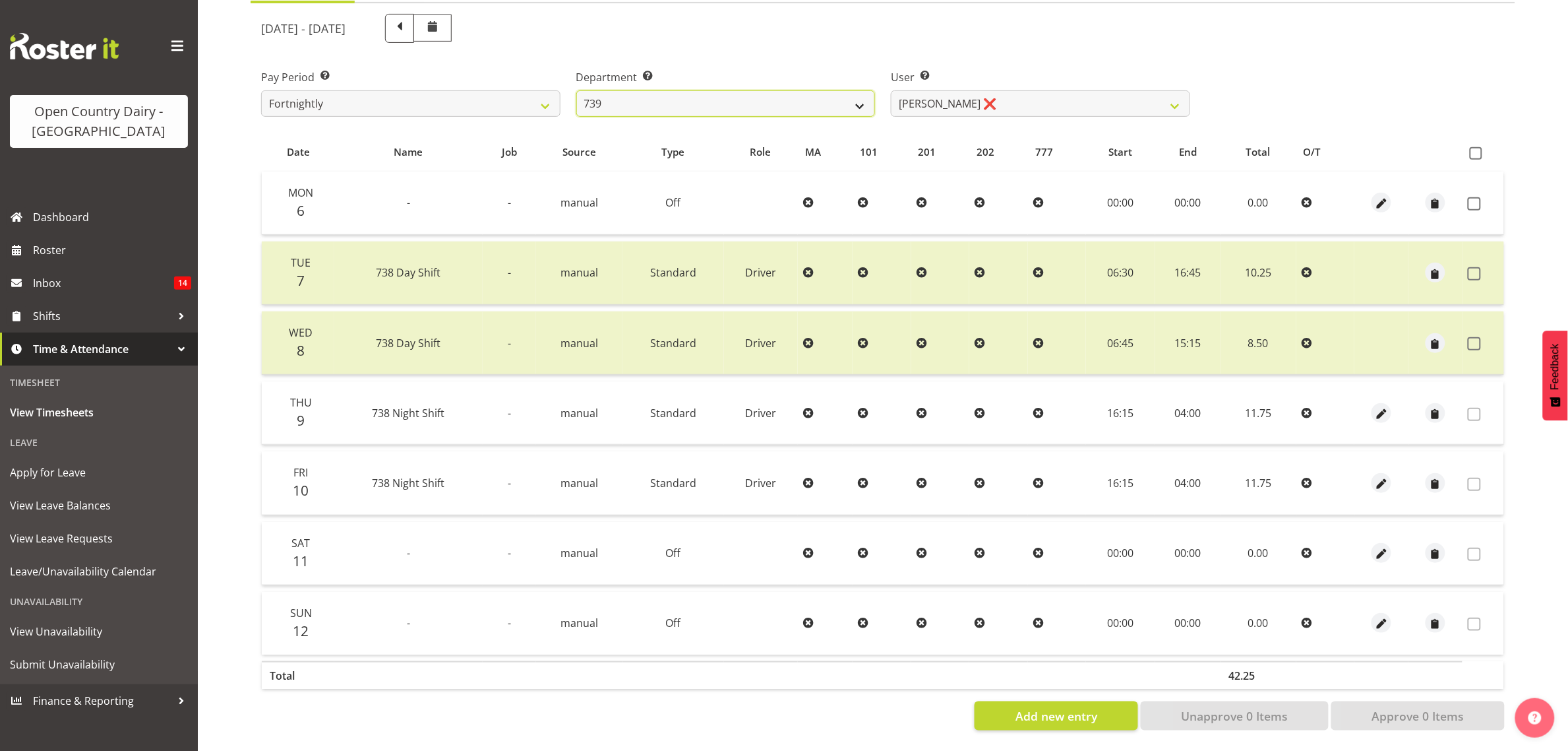
select select "11649"
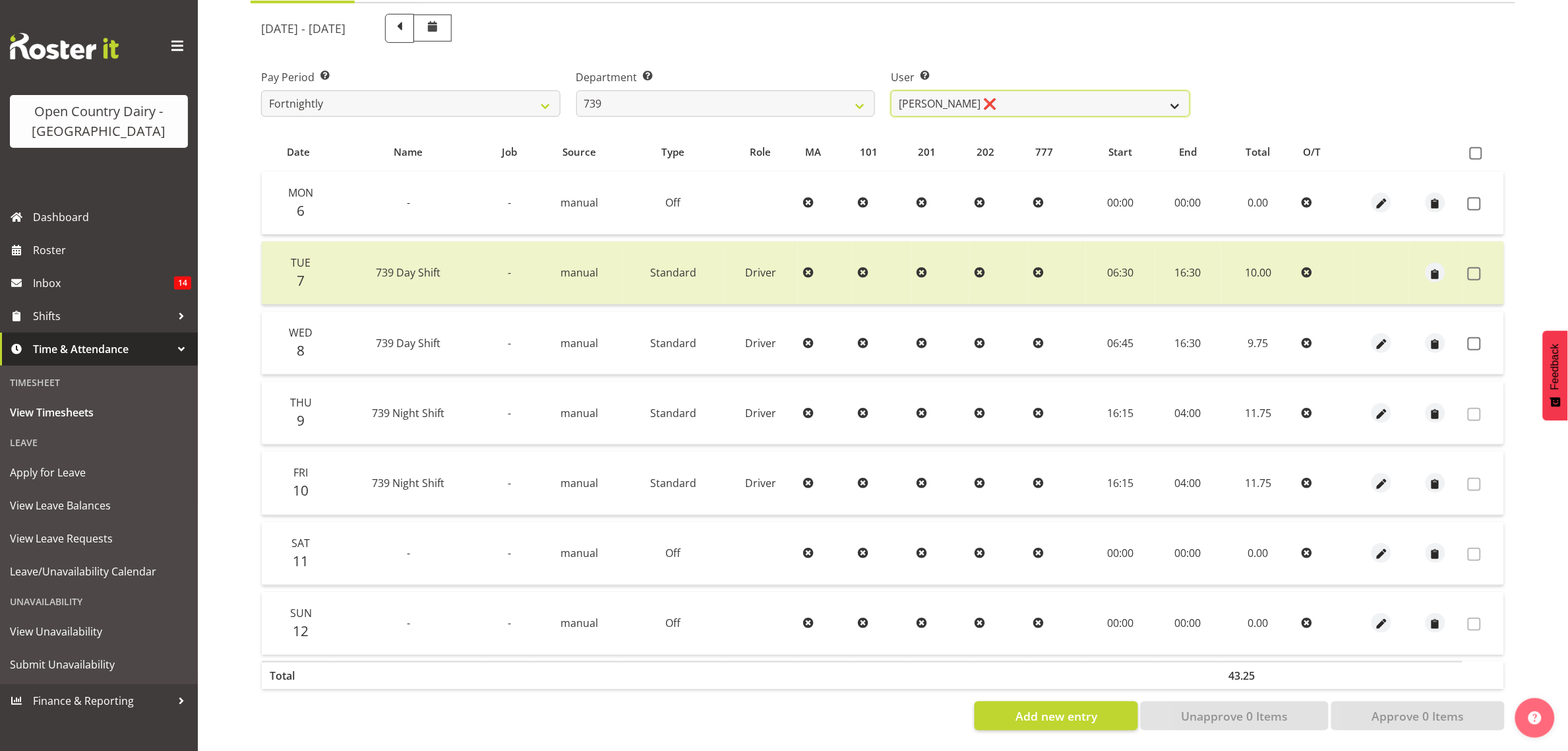
click at [982, 100] on select "Erika McNaught ❌ Rachel Fletcher ❌ Rick Murphy ❌ Tish Veint ❌" at bounding box center [1041, 104] width 300 height 27
click at [1416, 58] on div "Pay Period Select which pay period you would like to view. Fortnightly Departme…" at bounding box center [883, 87] width 1260 height 74
click at [1478, 337] on span at bounding box center [1475, 344] width 13 height 13
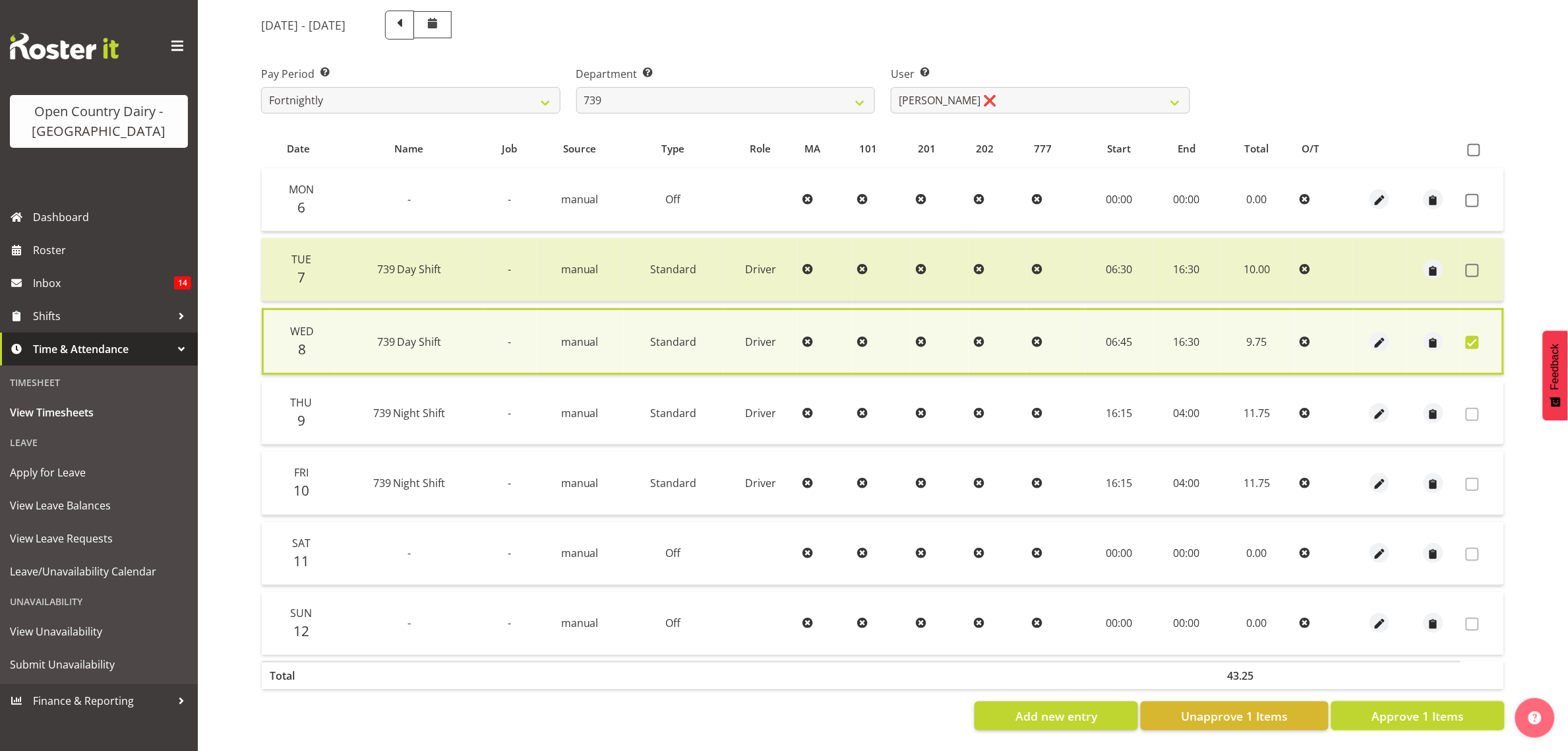
click at [1472, 701] on button "Approve 1 Items" at bounding box center [1418, 715] width 174 height 29
checkbox input "false"
